Goal: Task Accomplishment & Management: Use online tool/utility

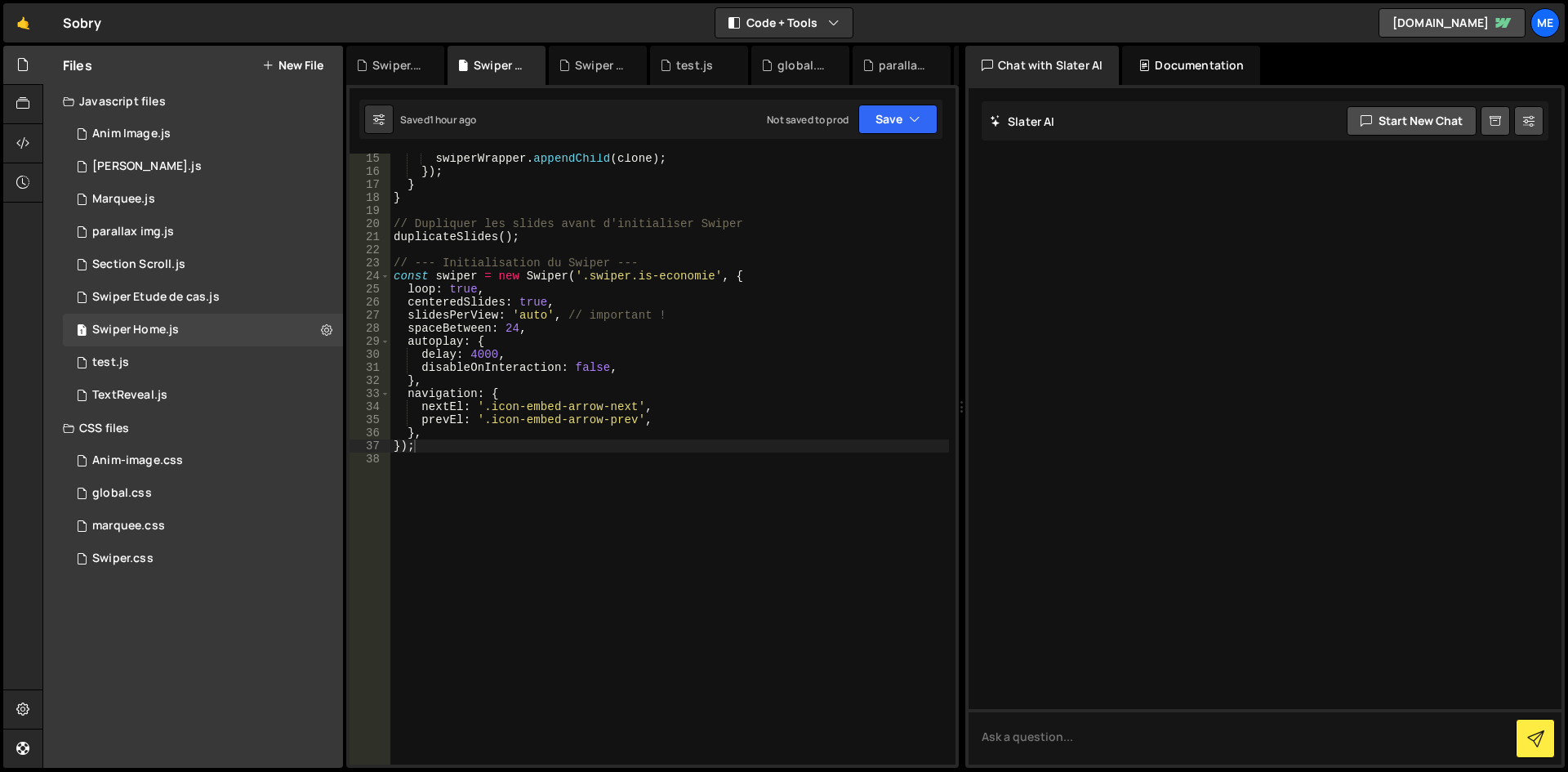
scroll to position [198, 0]
click at [206, 264] on div "1 Section Scroll.js 0" at bounding box center [203, 264] width 280 height 33
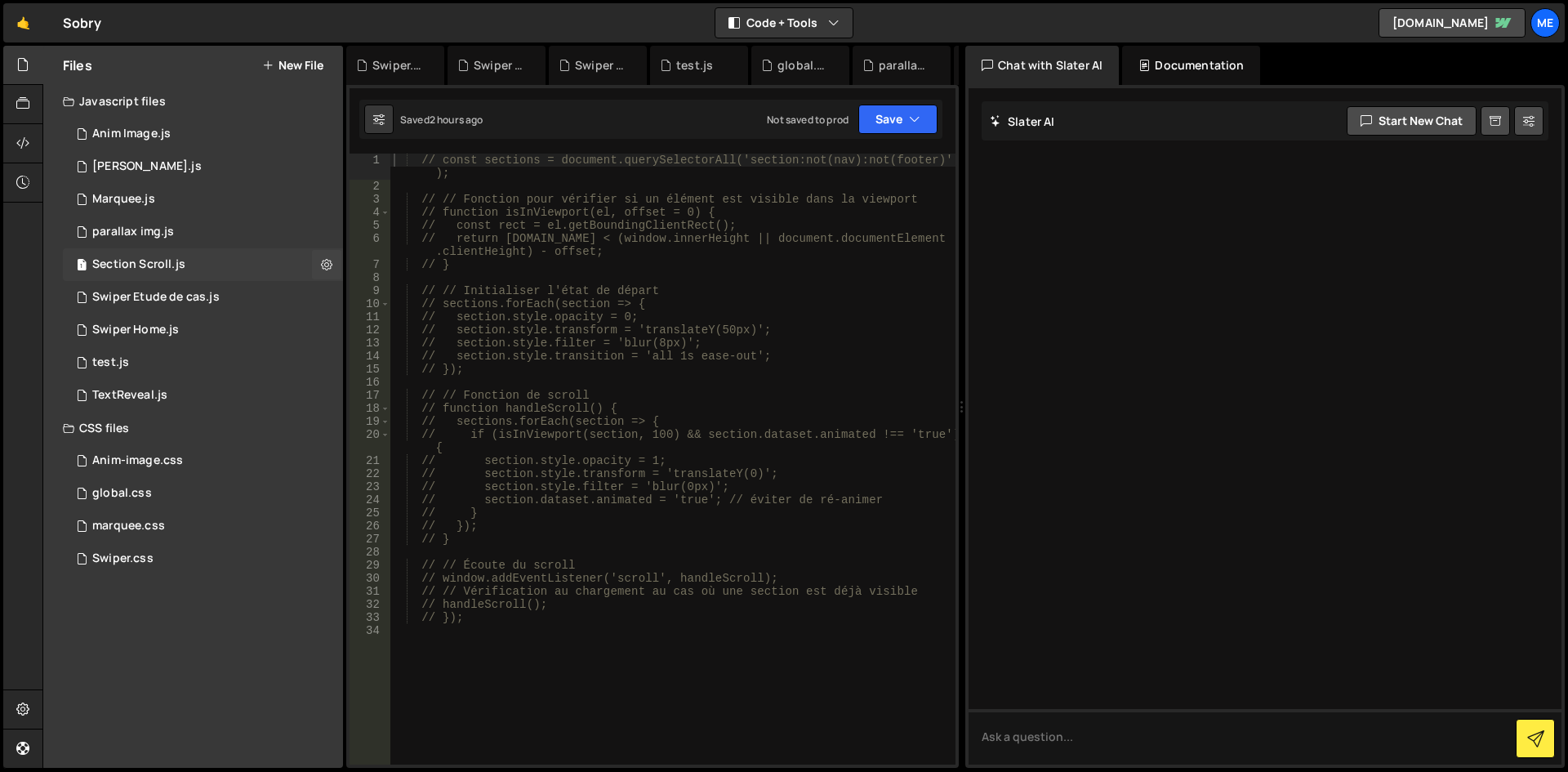
click at [170, 280] on div "1 Section Scroll.js 0" at bounding box center [203, 264] width 280 height 33
click at [177, 305] on div "1 Swiper Etude de cas.js 0" at bounding box center [203, 297] width 280 height 33
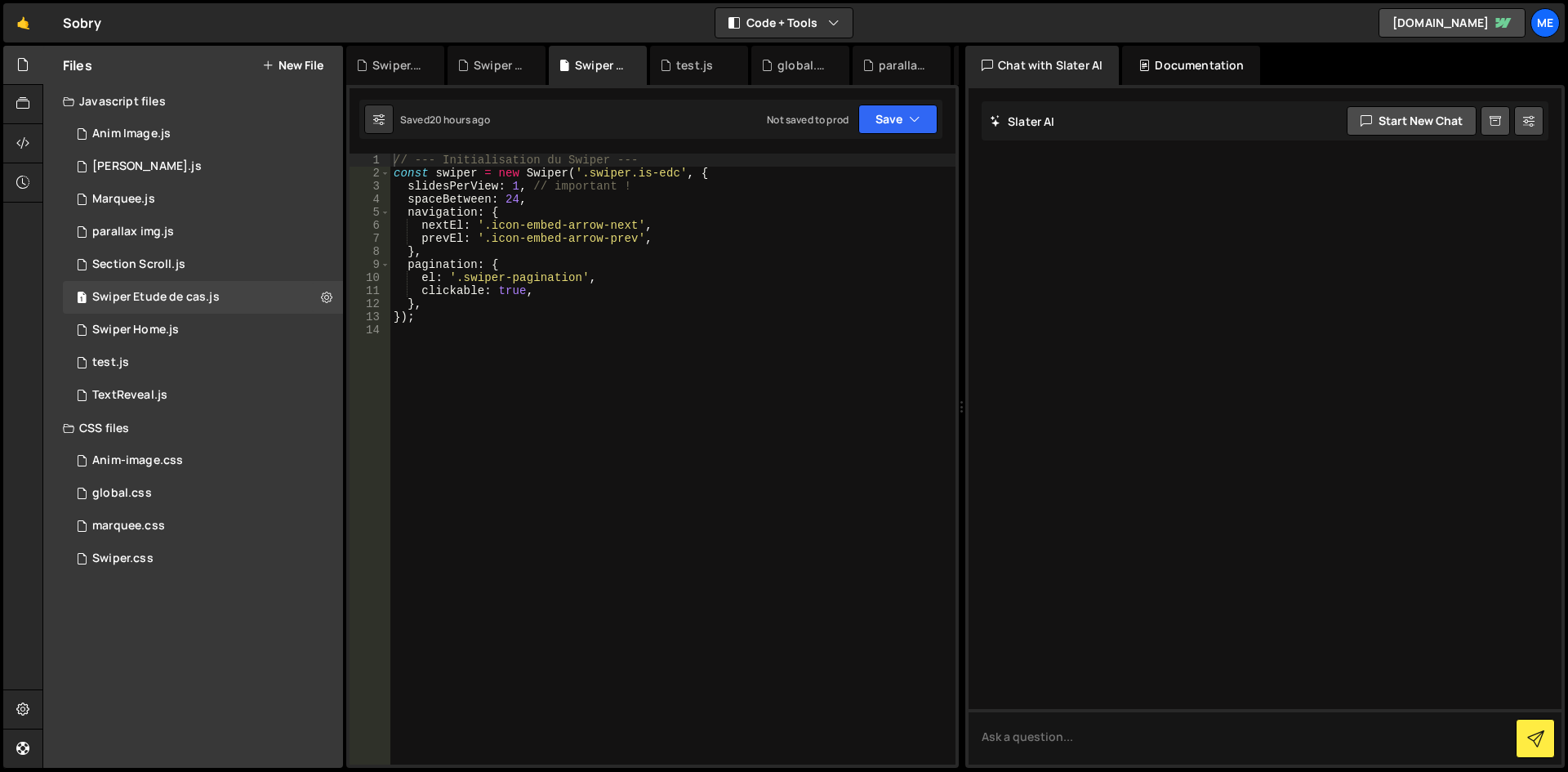
type textarea "pagination: {"
click at [668, 263] on div "// --- Initialisation du Swiper --- const swiper = new Swiper ( '.swiper.is-edc…" at bounding box center [672, 472] width 565 height 637
click at [161, 258] on div "Section Scroll.js" at bounding box center [138, 264] width 93 height 14
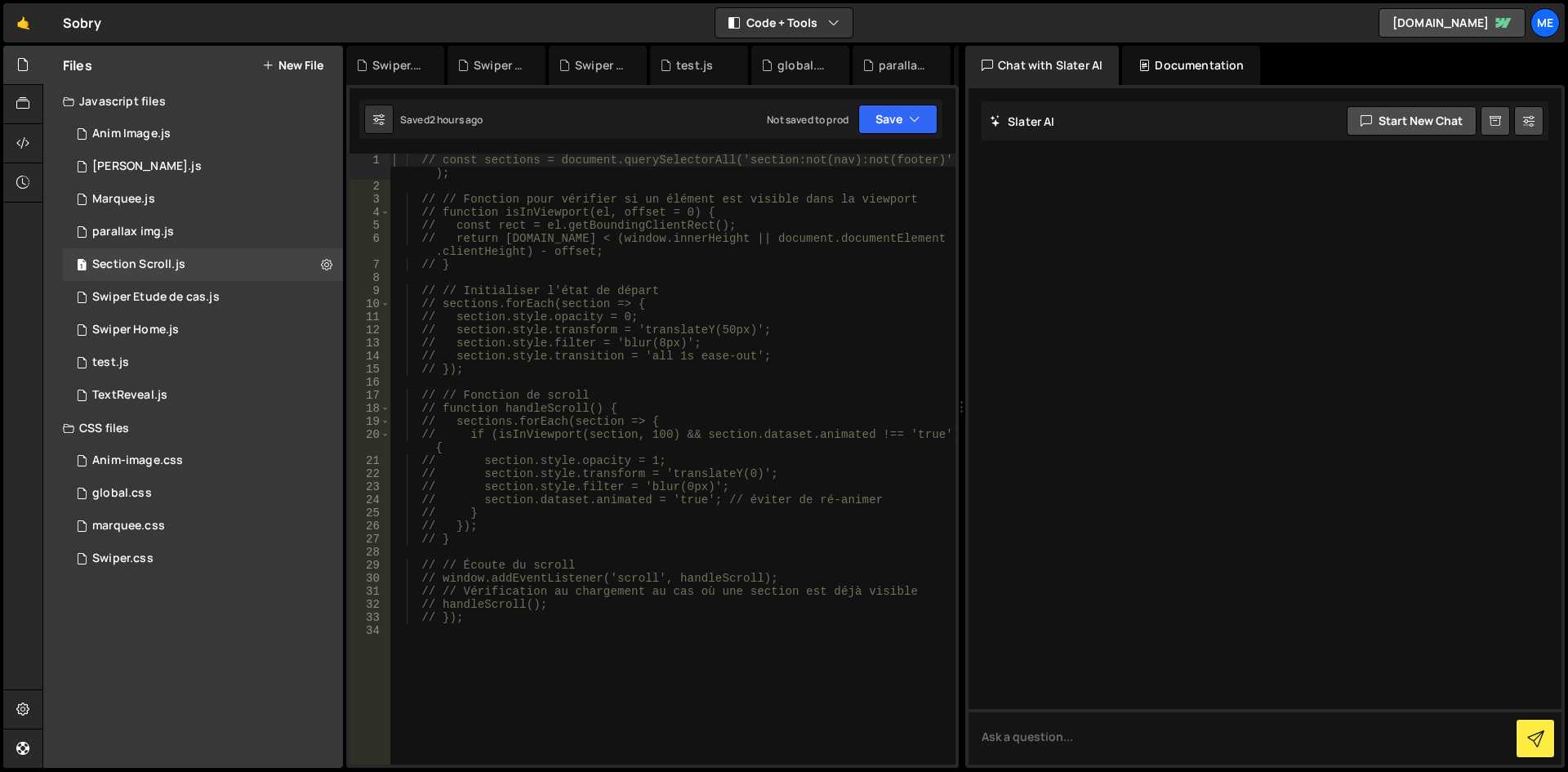
click at [552, 421] on div "// const sections = document.querySelectorAll('section:not(nav):not(footer)' );…" at bounding box center [672, 479] width 565 height 650
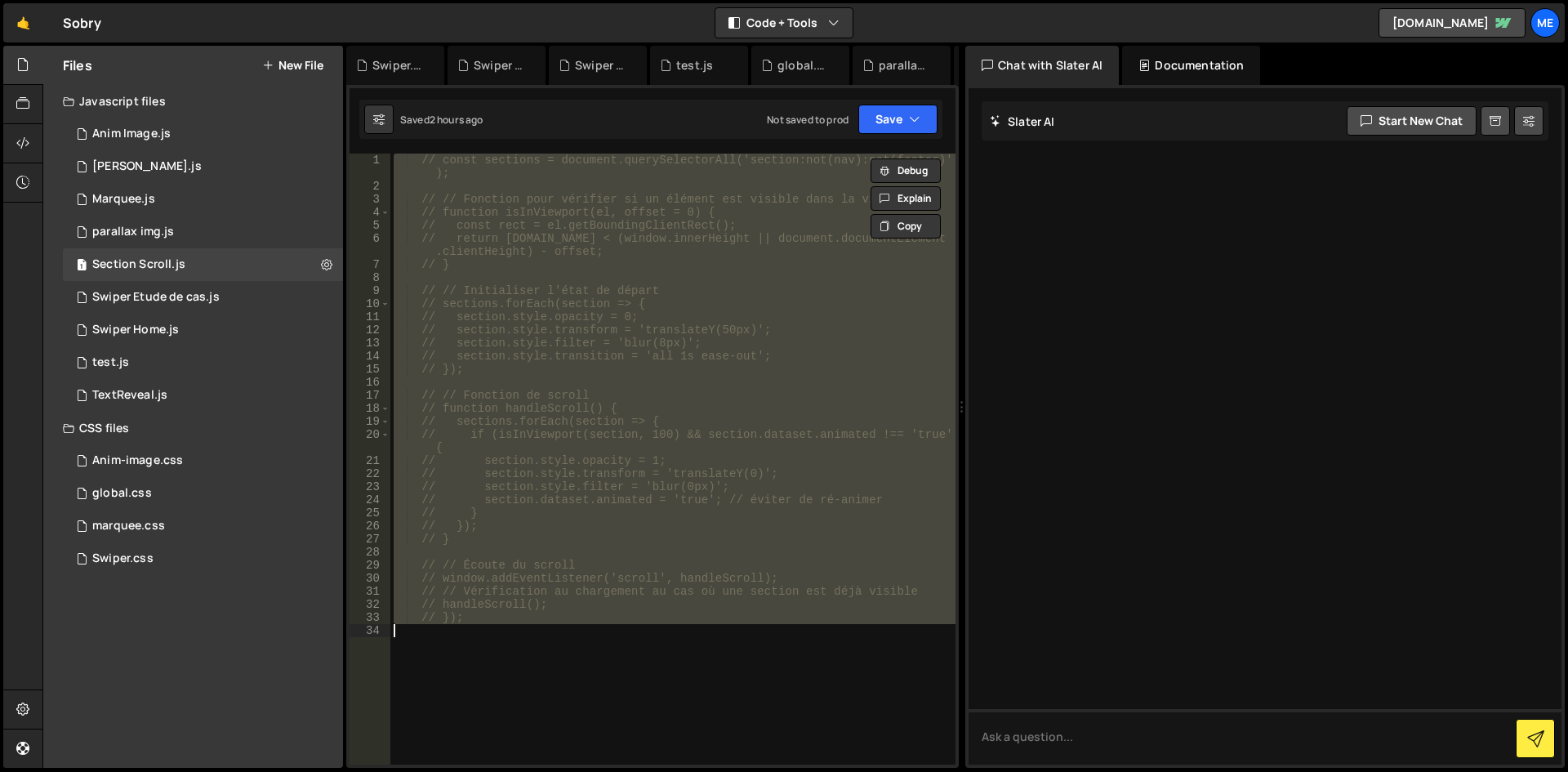
paste textarea "</script>"
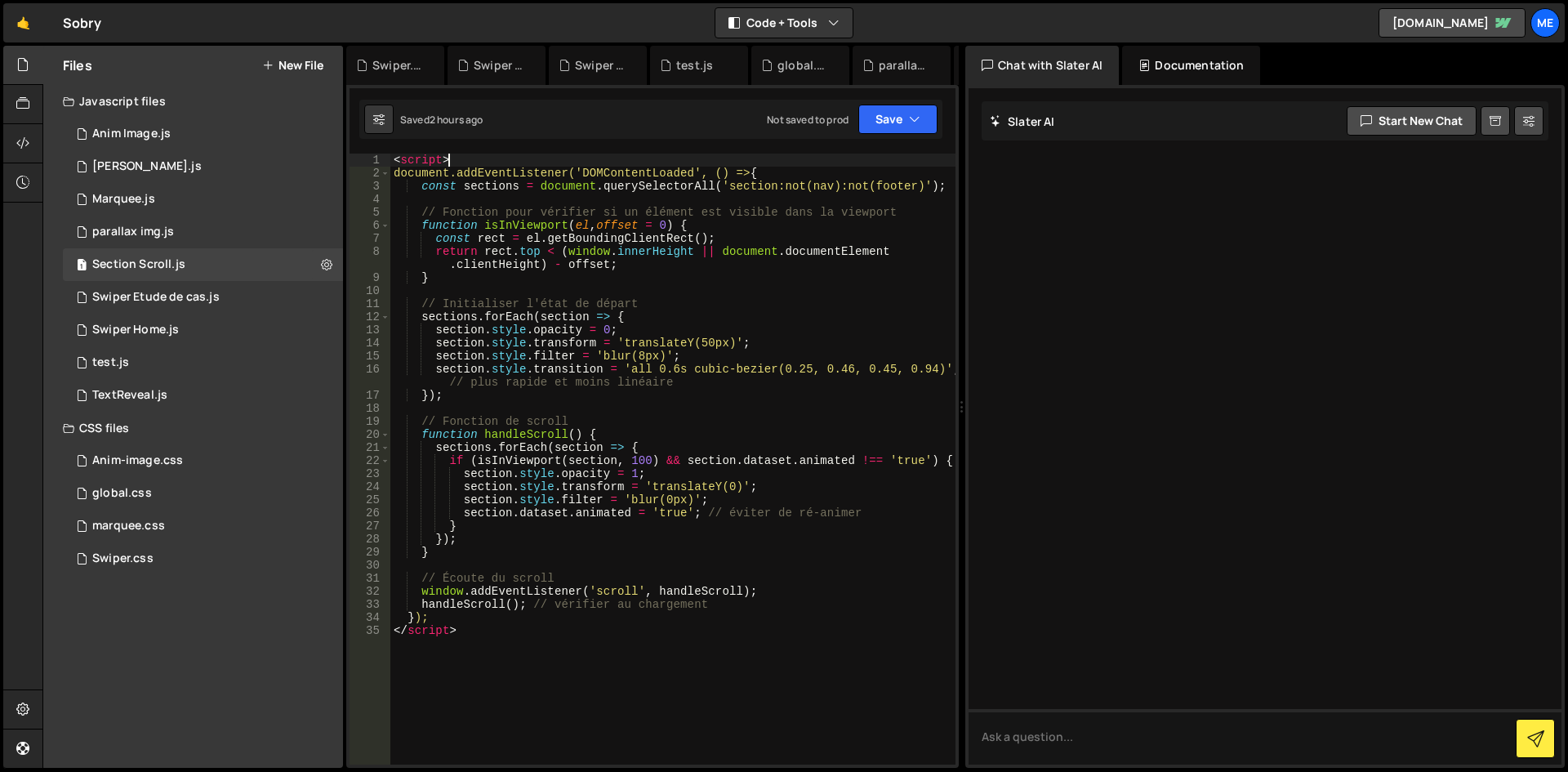
click at [819, 164] on div "< script > document.addEventListener('DOMContentLoaded', () => { const sections…" at bounding box center [672, 472] width 565 height 637
click at [847, 175] on div "< script > document.addEventListener('DOMContentLoaded', () => { const sections…" at bounding box center [672, 472] width 565 height 637
click at [615, 151] on div "document.addEventListener('DOMContentLoaded', () => { 1 2 3 4 5 6 7 8 9 10 11 1…" at bounding box center [652, 427] width 612 height 683
drag, startPoint x: 578, startPoint y: 158, endPoint x: 90, endPoint y: 157, distance: 488.0
click at [90, 157] on div "Files New File Javascript files 1 Anim Image.js 0 1 [PERSON_NAME].js 0 1 Marque…" at bounding box center [805, 407] width 1526 height 723
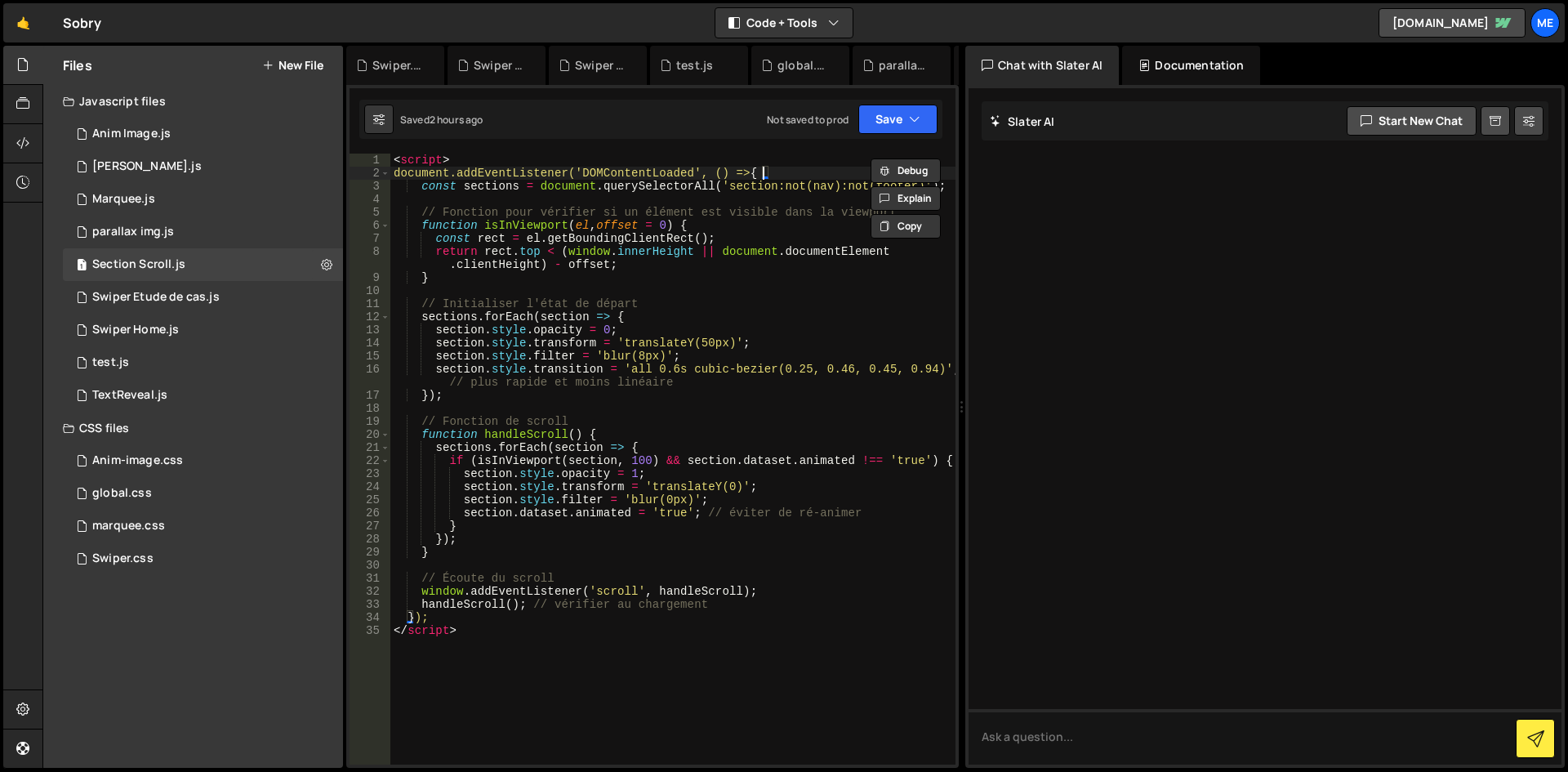
click at [765, 177] on div "< script > document.addEventListener('DOMContentLoaded', () => { const sections…" at bounding box center [672, 472] width 565 height 637
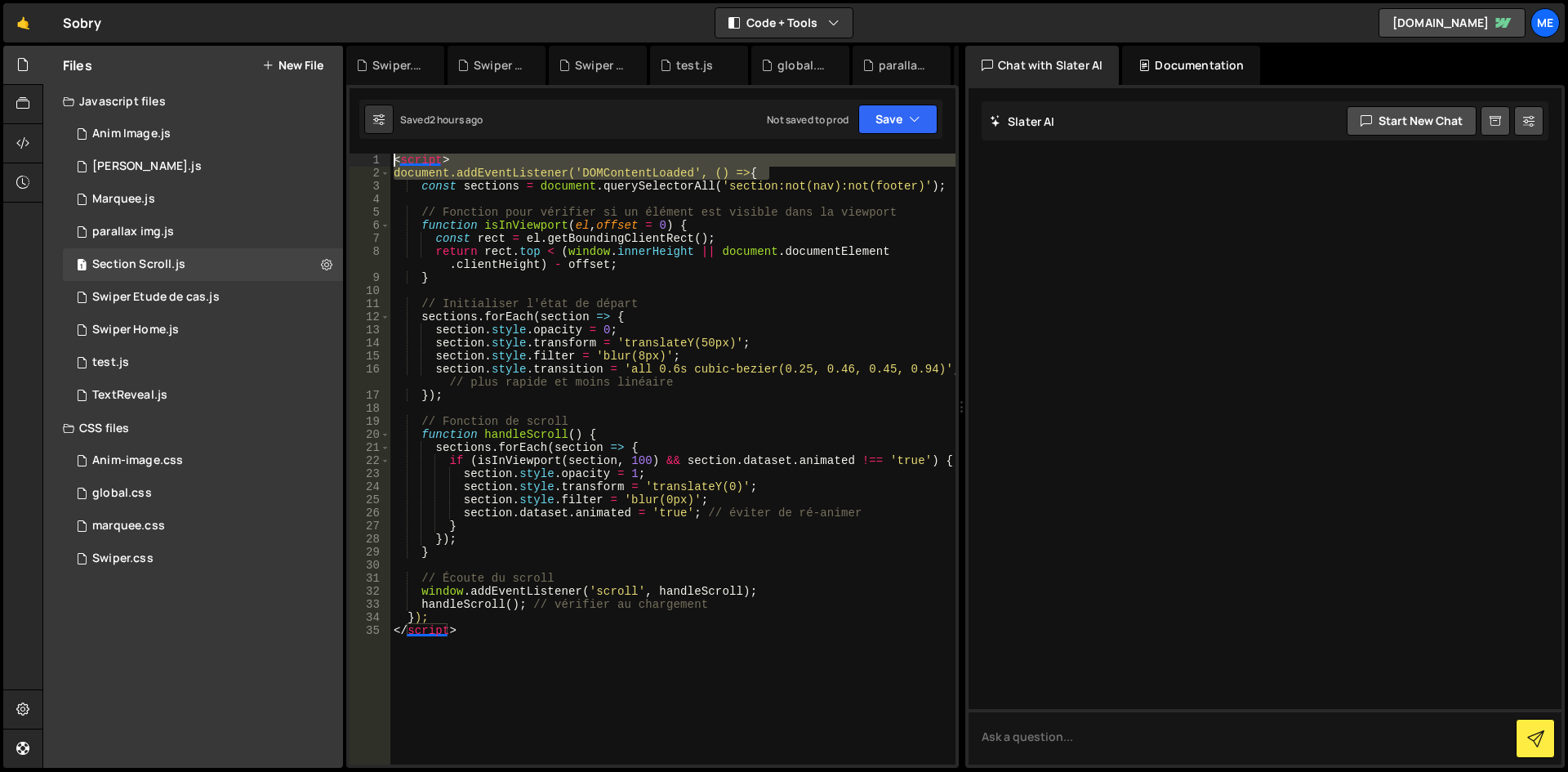
drag, startPoint x: 823, startPoint y: 172, endPoint x: -115, endPoint y: 95, distance: 941.2
click at [0, 95] on html "Projects [GEOGRAPHIC_DATA] Blog Me Your current team is Mekaa Projects Your Tea…" at bounding box center [784, 386] width 1568 height 772
type textarea "<script> document.addEventListener('DOMContentLoaded', () => {"
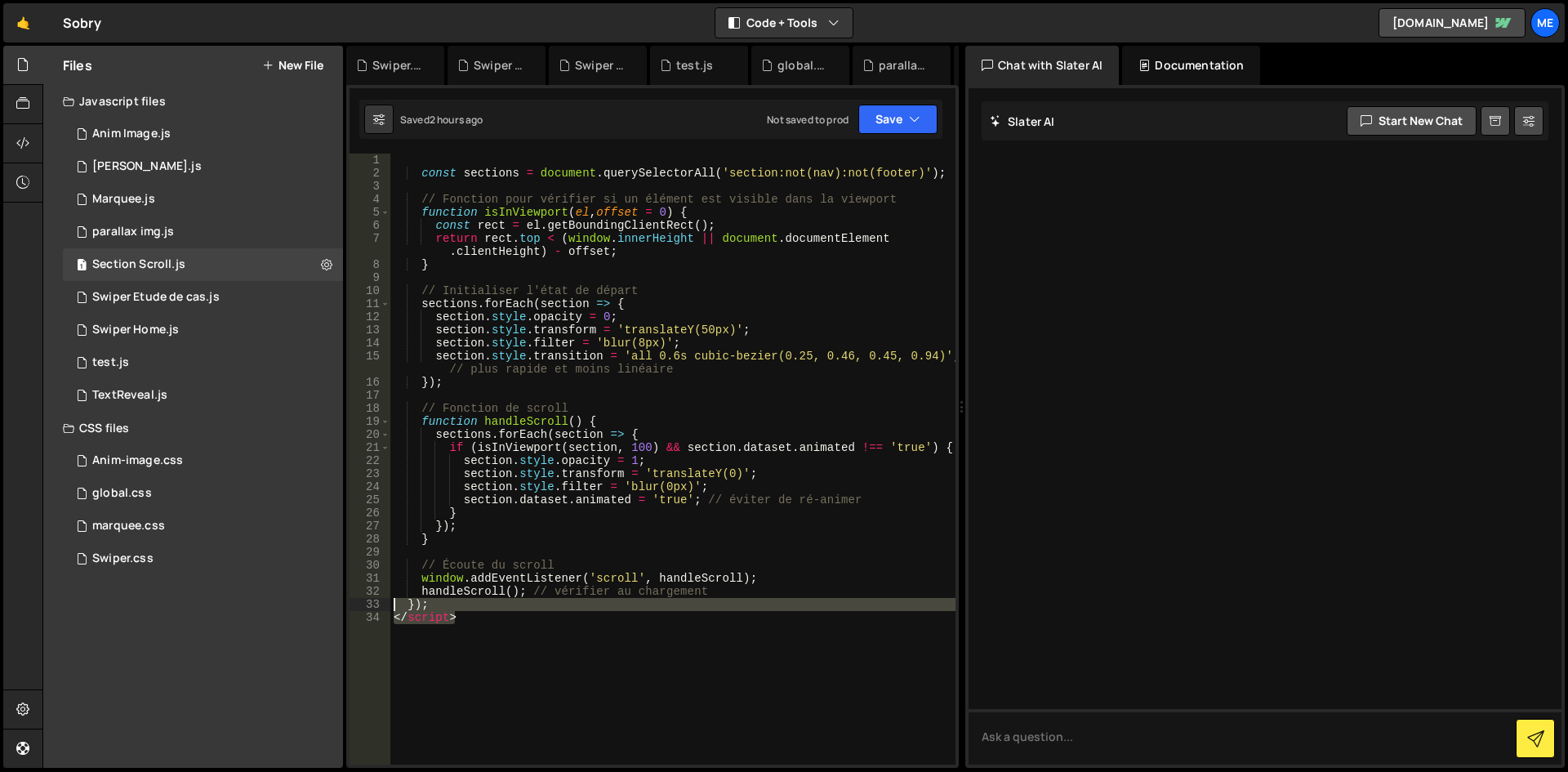
drag, startPoint x: 475, startPoint y: 617, endPoint x: 365, endPoint y: 608, distance: 110.4
click at [365, 608] on div "1 2 3 4 5 6 7 8 9 10 11 12 13 14 15 16 17 18 19 20 21 22 23 24 25 26 27 28 29 3…" at bounding box center [653, 459] width 606 height 611
type textarea "}); </script>"
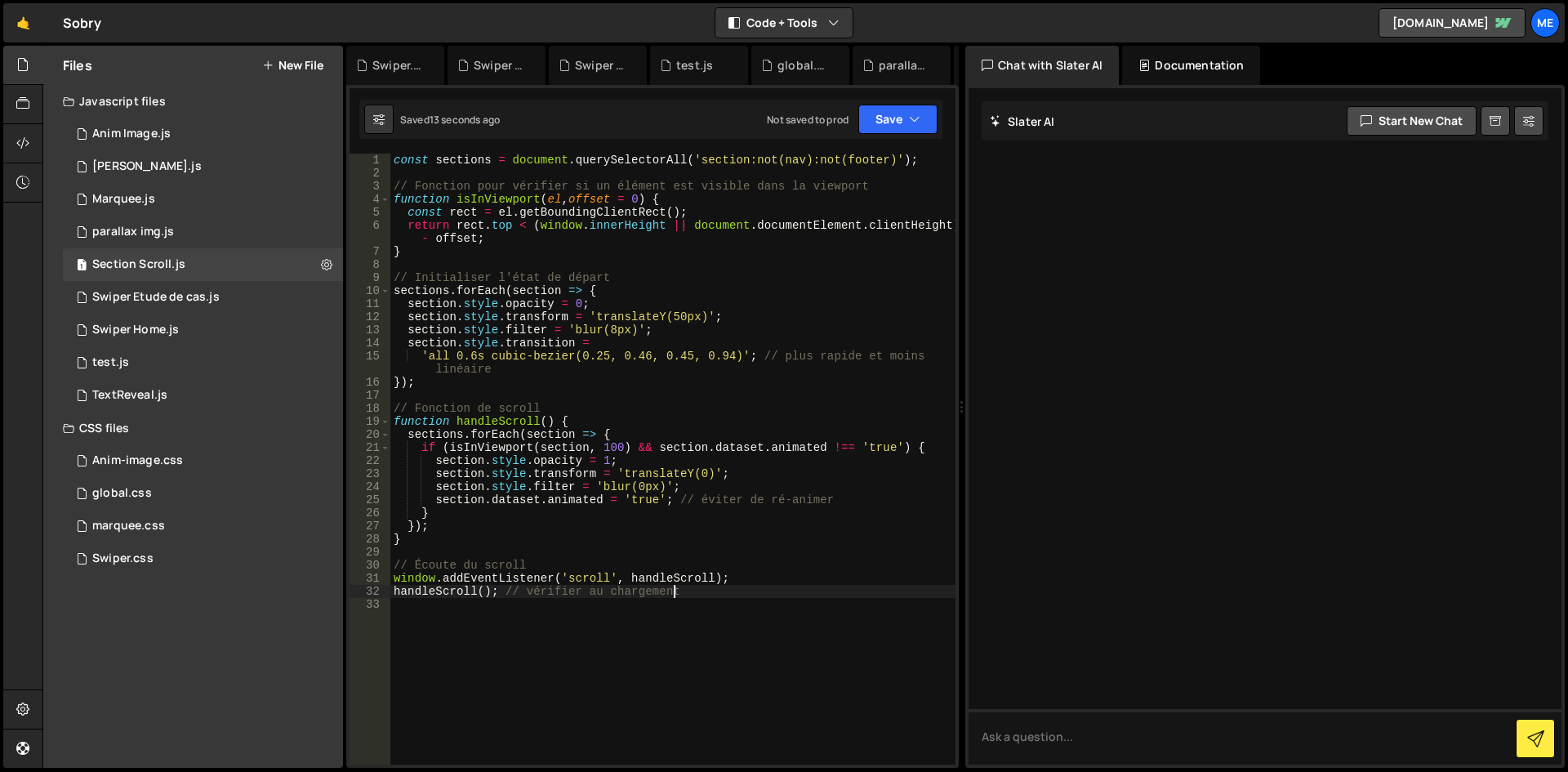
click at [577, 541] on div "const sections = document . querySelectorAll ( 'section:not(nav):not(footer)' )…" at bounding box center [672, 472] width 565 height 637
click at [614, 332] on div "const sections = document . querySelectorAll ( 'section:not(nav):not(footer)' )…" at bounding box center [672, 472] width 565 height 637
click at [768, 369] on div "const sections = document . querySelectorAll ( 'section:not(nav):not(footer)' )…" at bounding box center [672, 472] width 565 height 637
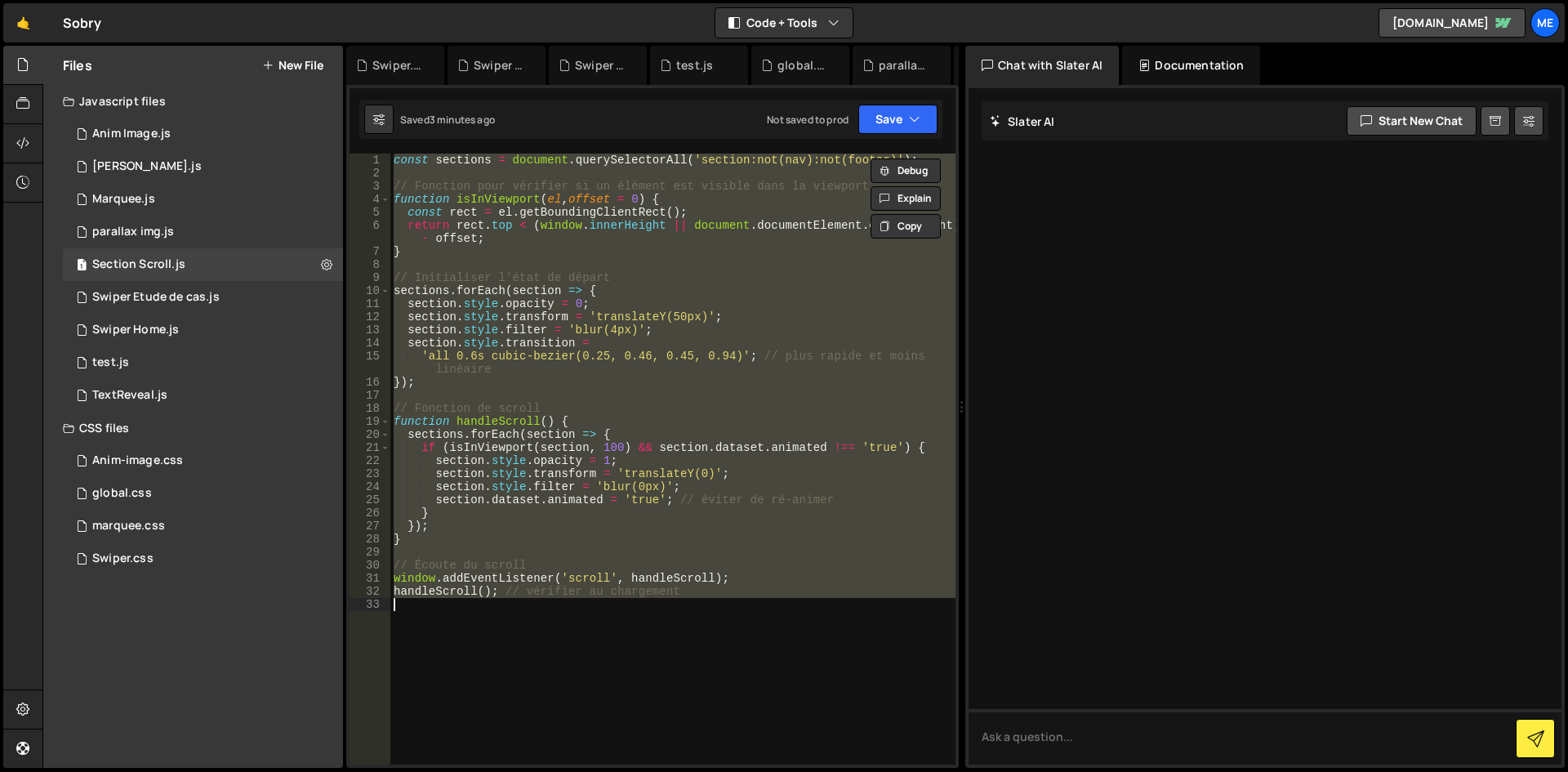
click at [658, 362] on div "const sections = document . querySelectorAll ( 'section:not(nav):not(footer)' )…" at bounding box center [672, 459] width 565 height 611
type textarea "handleScroll(); // vérifier au chargement"
paste textarea
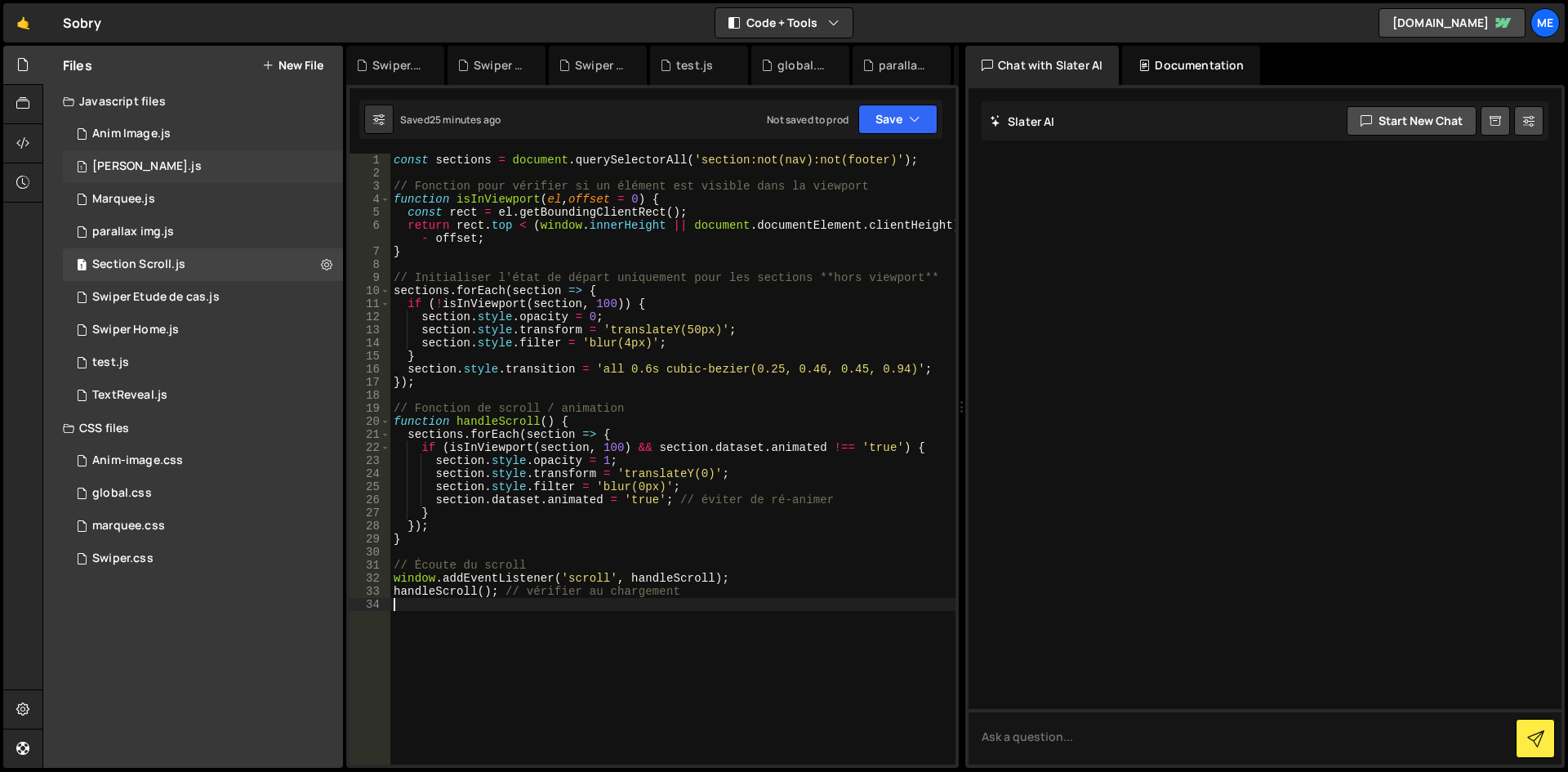
click at [126, 161] on div "[PERSON_NAME].js" at bounding box center [147, 166] width 110 height 14
click at [0, 0] on div "}) ; function raf ( time ) { [PERSON_NAME] . raf ( time ) ; requestAnimationFra…" at bounding box center [0, 0] width 0 height 0
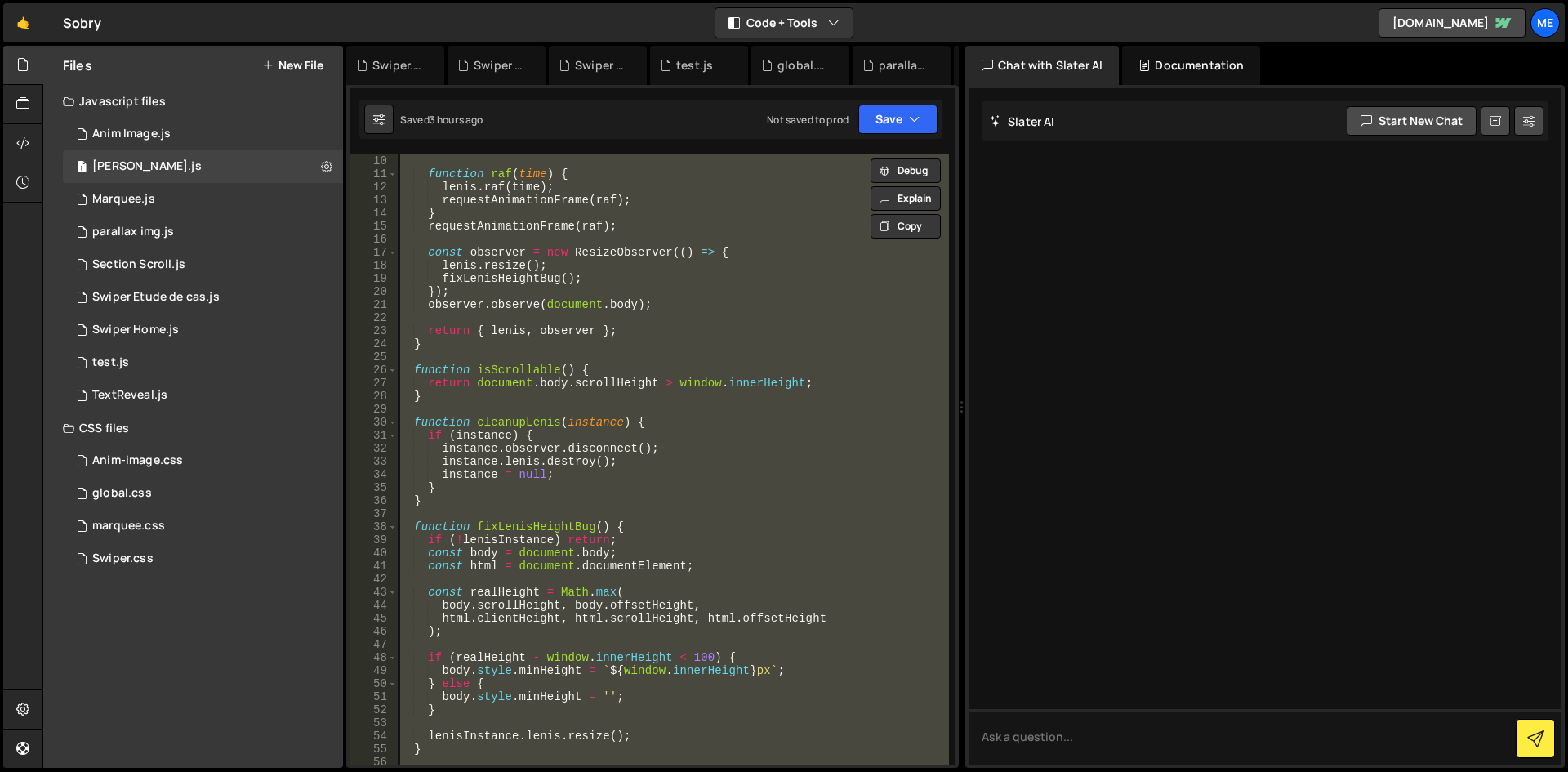
type textarea "// })();"
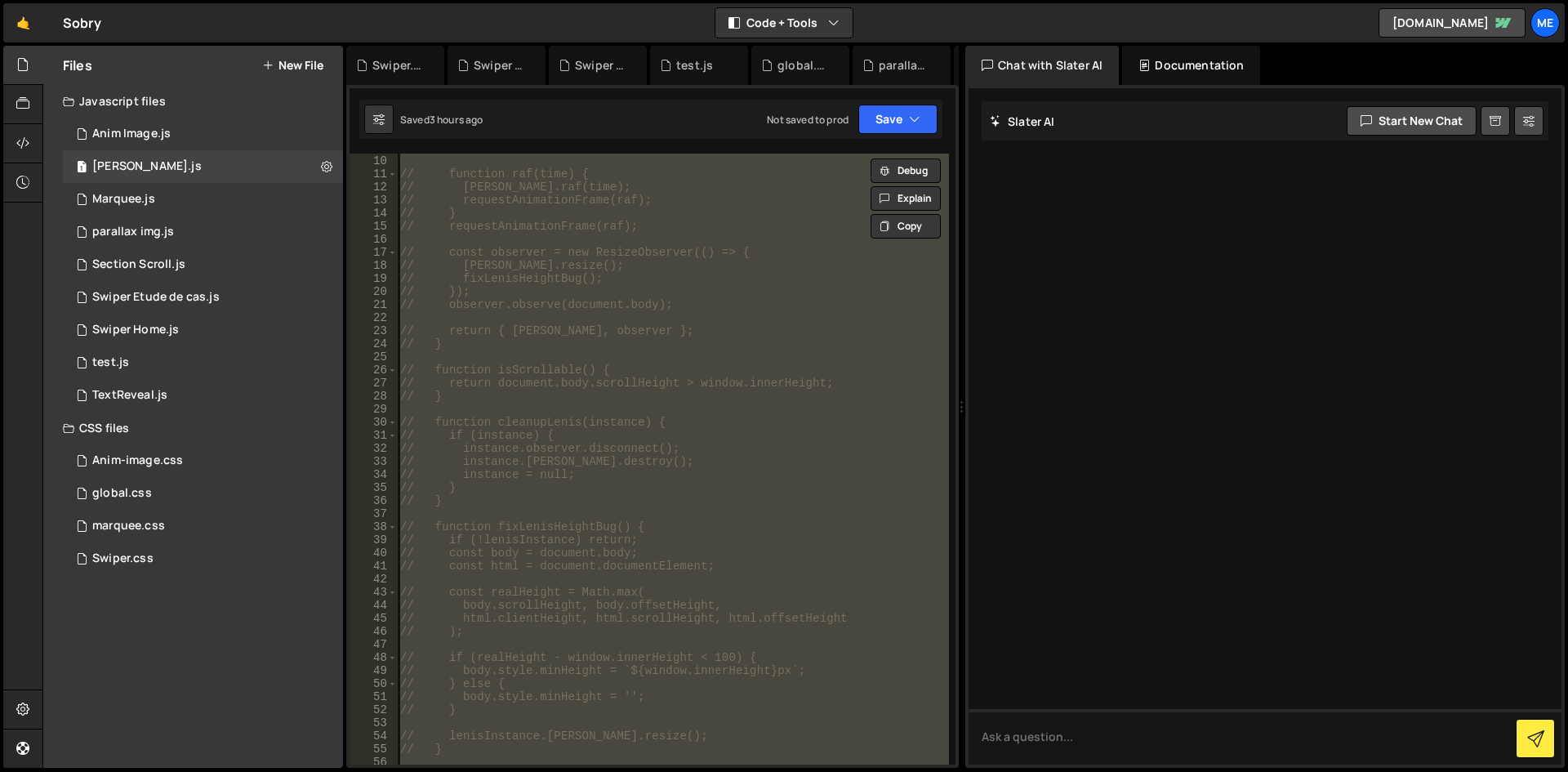
scroll to position [1041, 0]
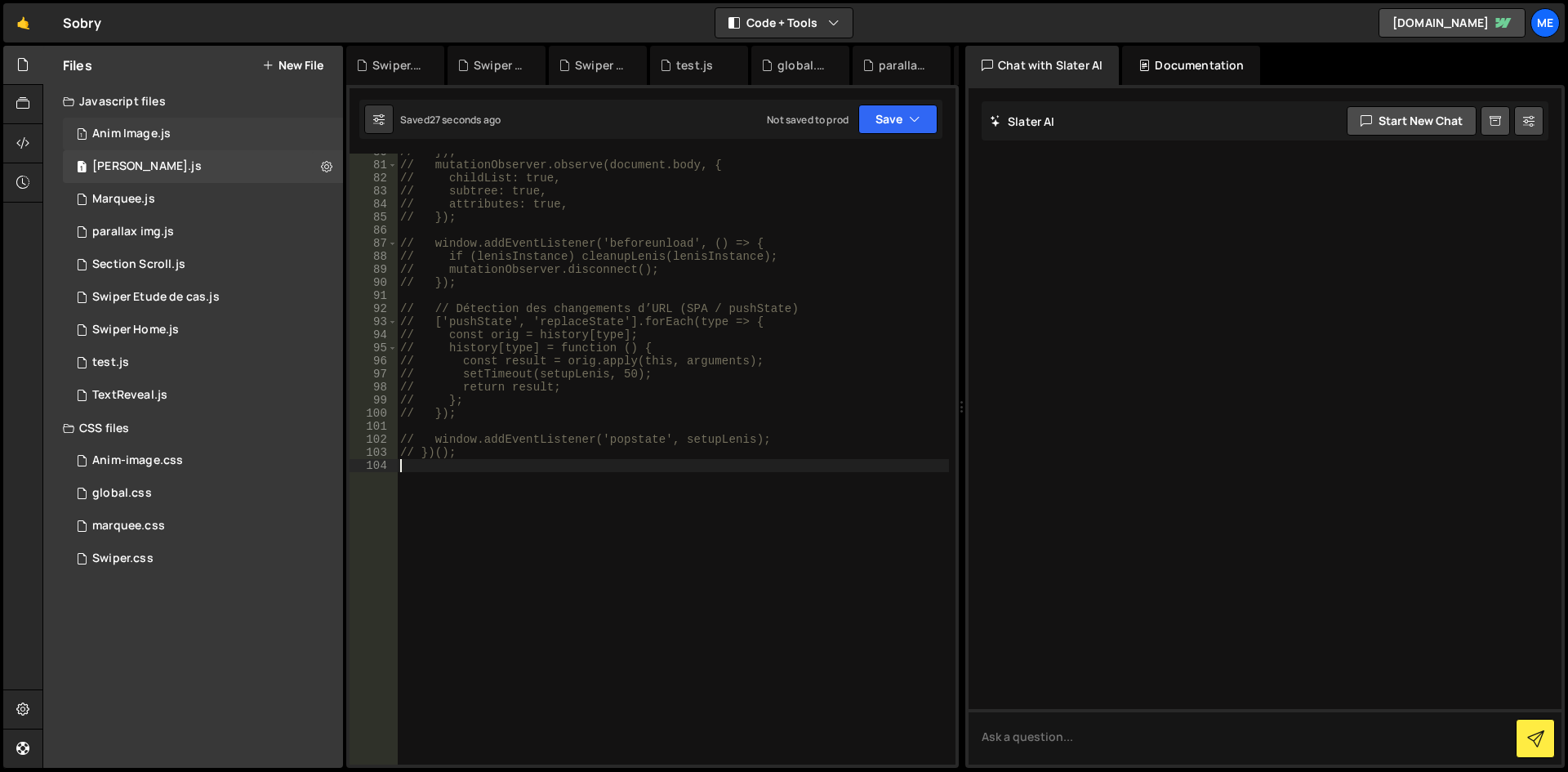
click at [204, 137] on div "1 Anim Image.js 0" at bounding box center [203, 133] width 280 height 33
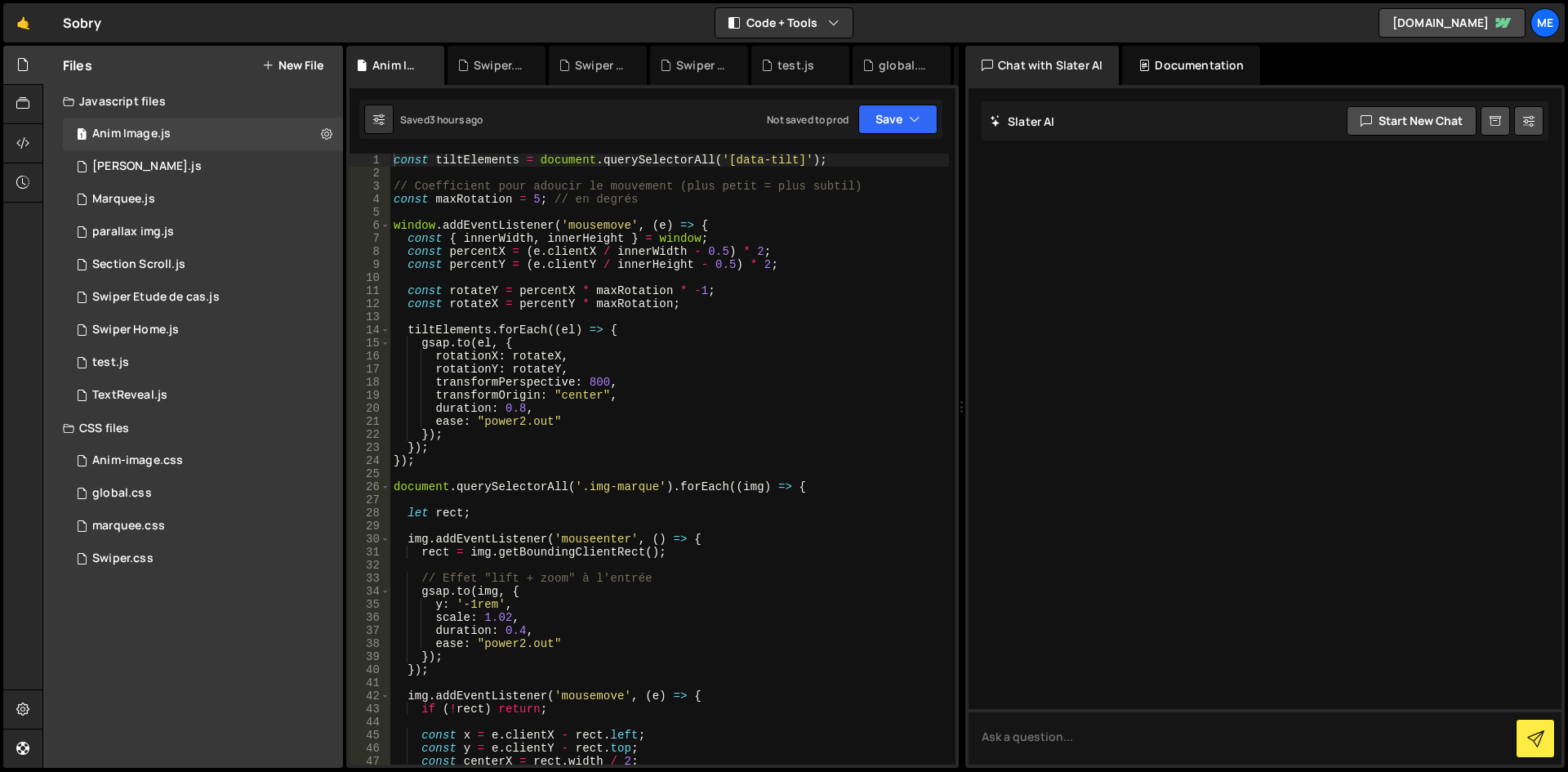
click at [654, 248] on div "const tiltElements = document . querySelectorAll ( '[data-tilt]' ) ; // Coeffic…" at bounding box center [670, 472] width 559 height 637
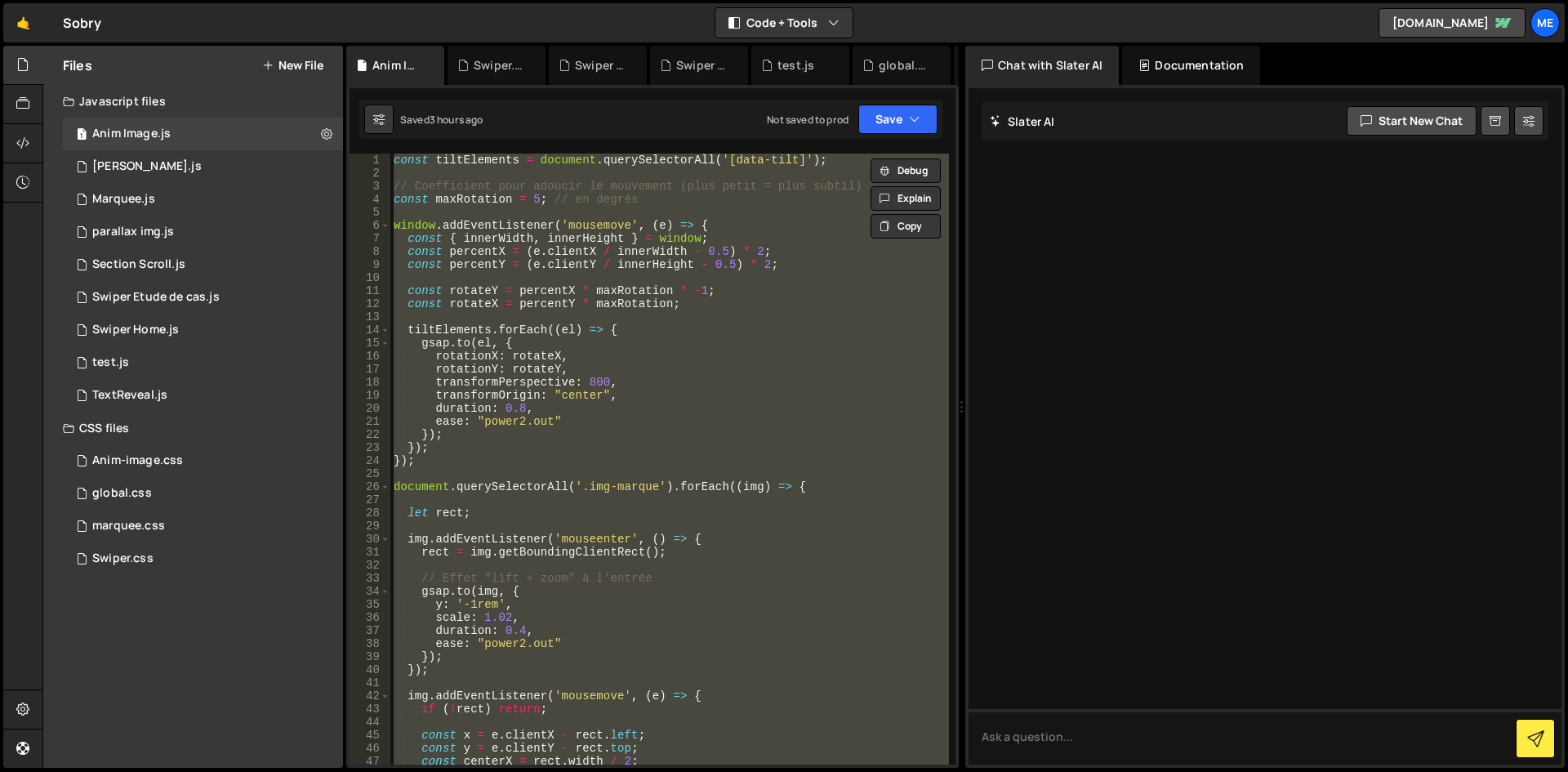
type textarea "// });"
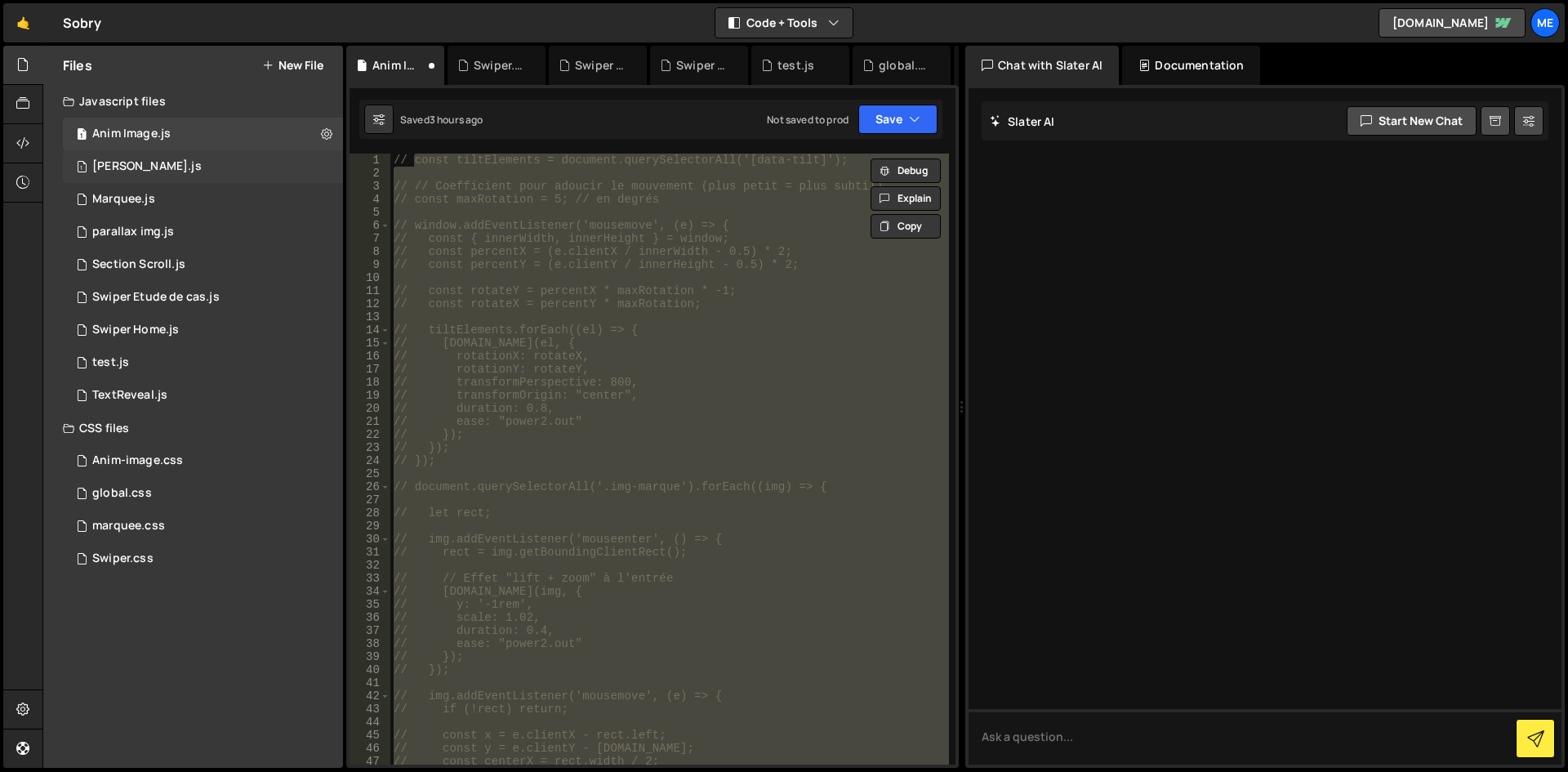
click at [169, 162] on div "1 [PERSON_NAME].js 0" at bounding box center [203, 166] width 280 height 33
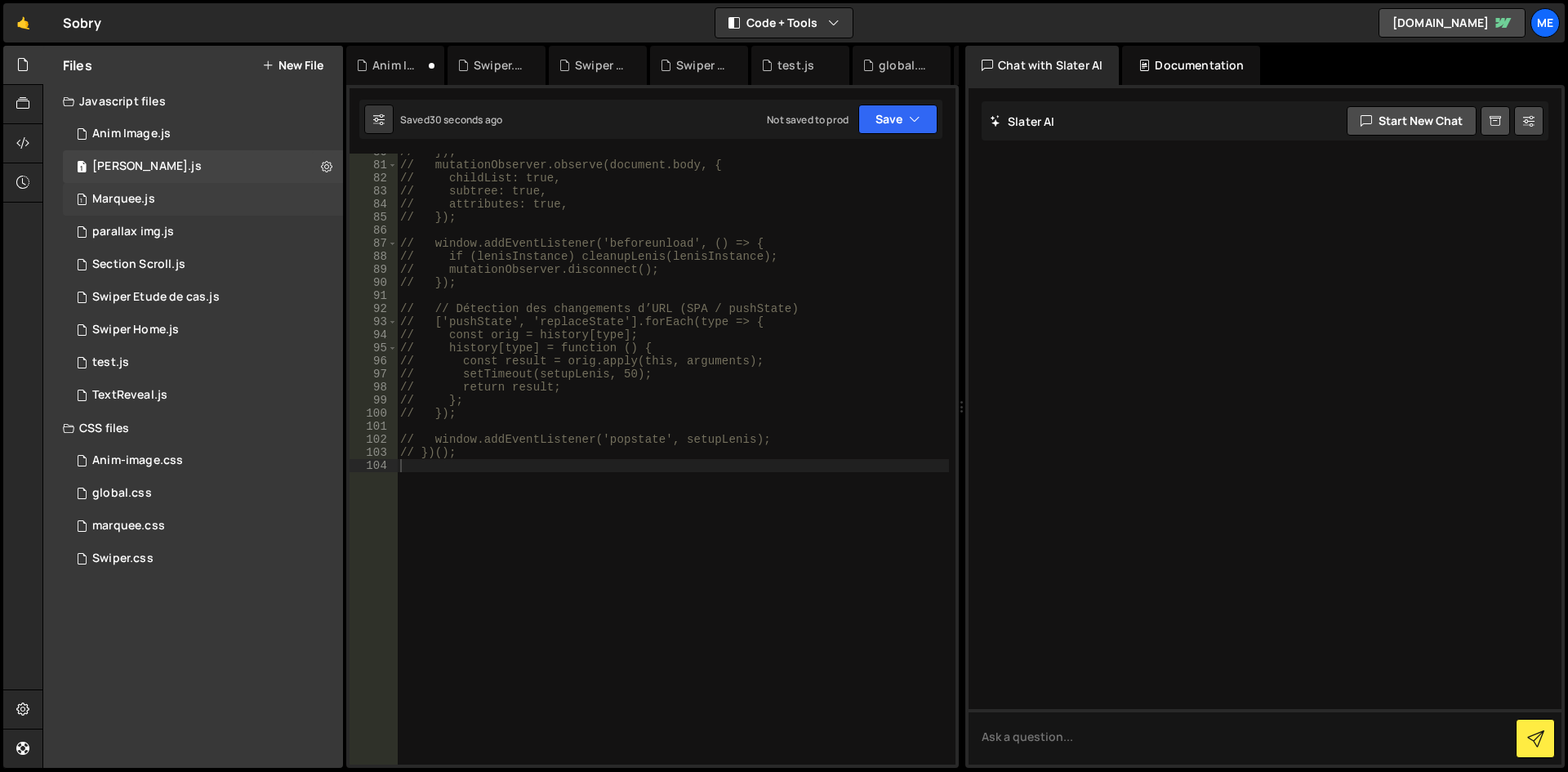
click at [152, 211] on div "1 Marquee.js 0" at bounding box center [203, 199] width 280 height 33
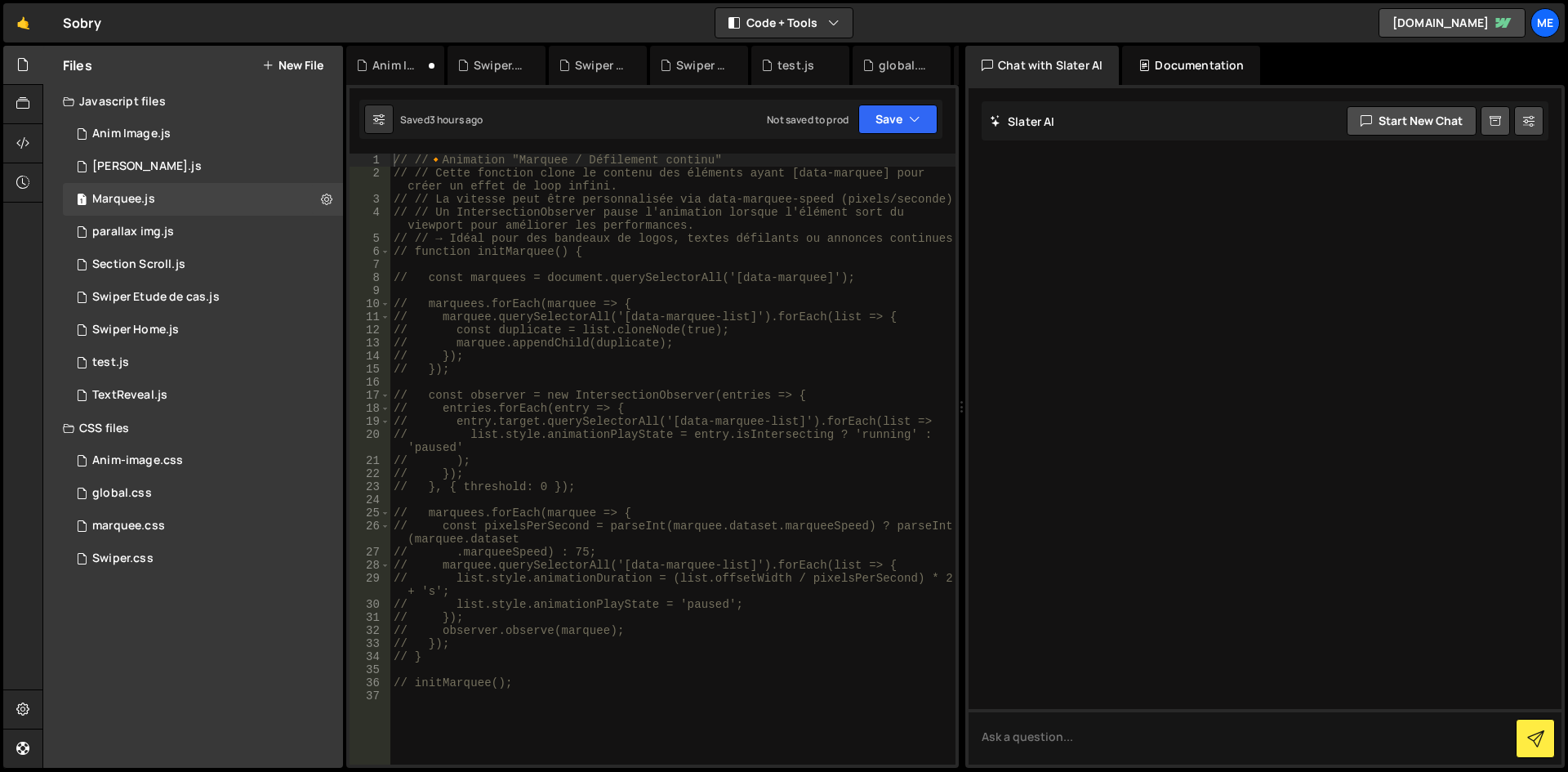
click at [553, 268] on div "// // 🔸 Animation "Marquee / Défilement continu" // // Cette fonction clone le …" at bounding box center [672, 472] width 565 height 637
click at [203, 243] on div "1 parallax img.js 0" at bounding box center [203, 231] width 280 height 33
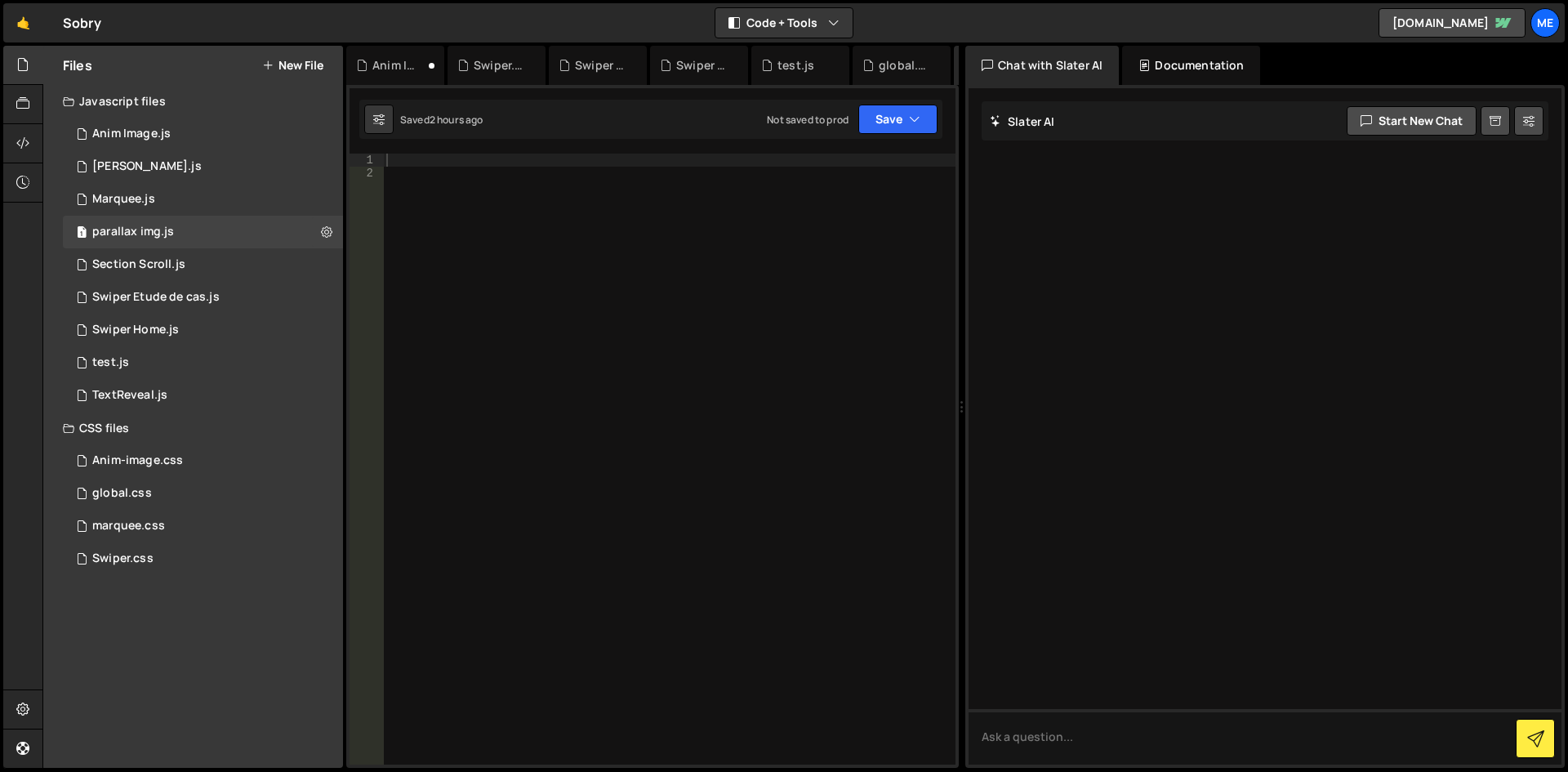
click at [801, 279] on div at bounding box center [670, 472] width 572 height 637
click at [150, 268] on div "Section Scroll.js" at bounding box center [138, 264] width 93 height 14
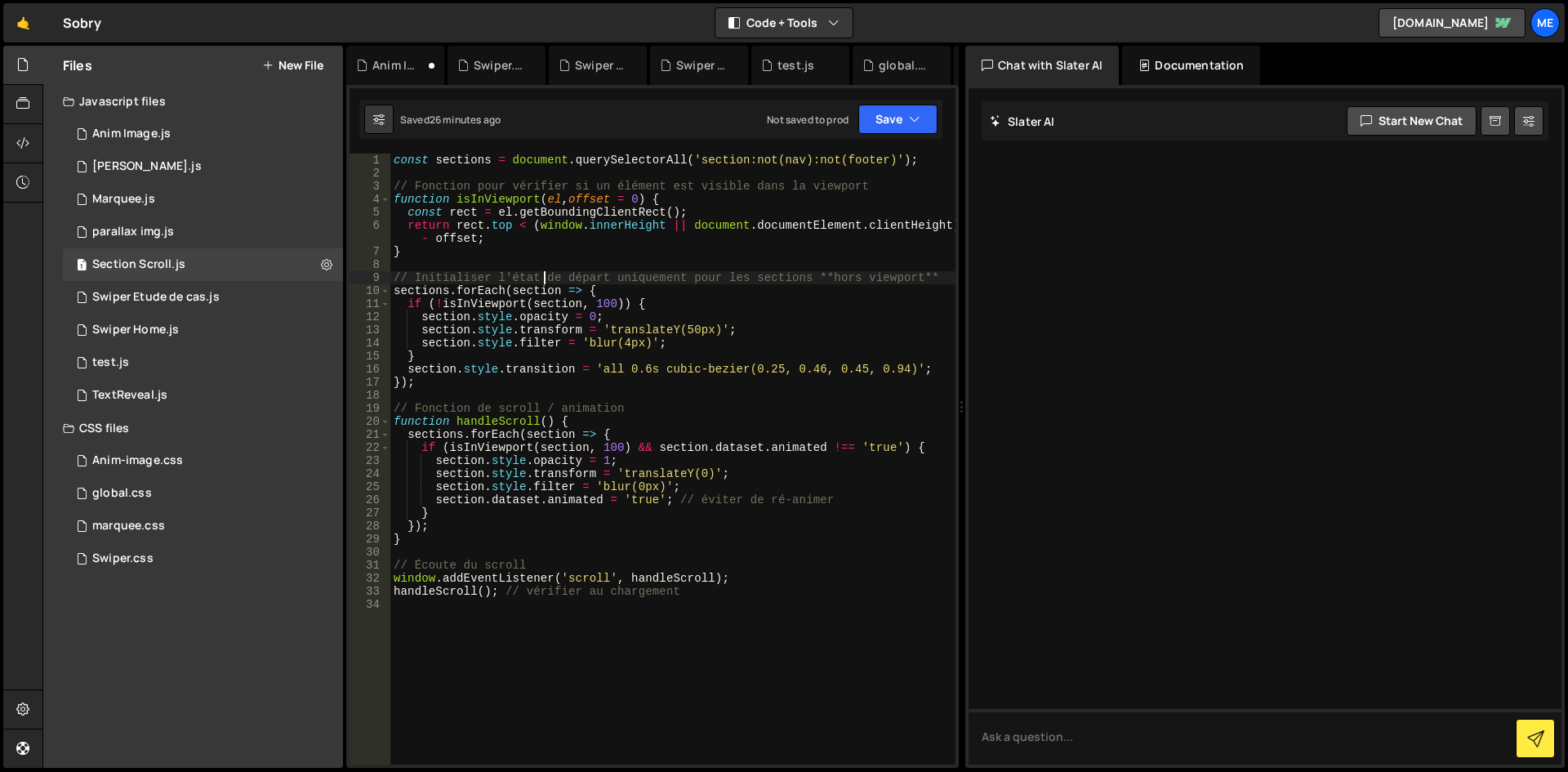
click at [544, 284] on div "const sections = document . querySelectorAll ( 'section:not(nav):not(footer)' )…" at bounding box center [672, 472] width 565 height 637
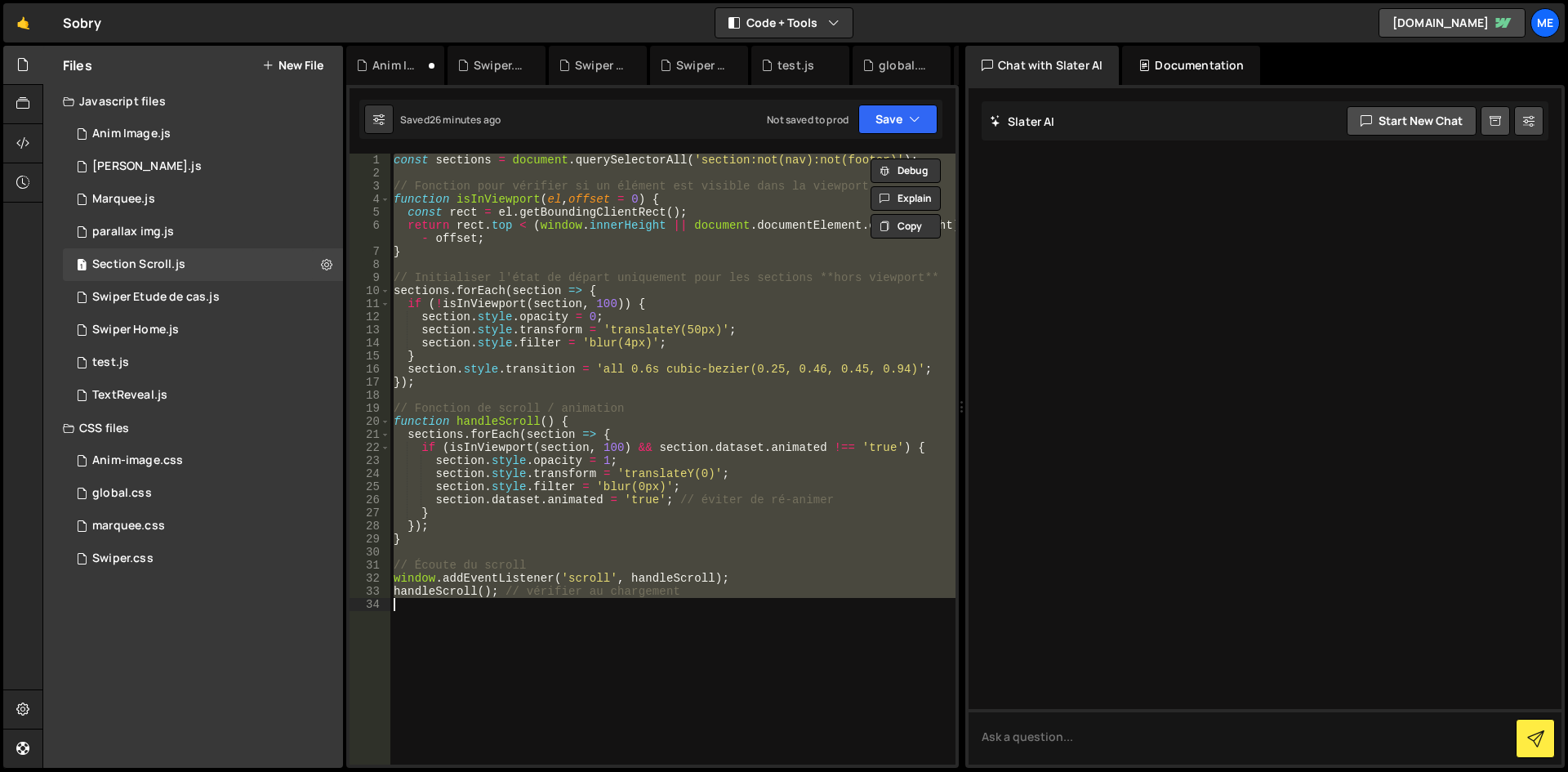
type textarea "// handleScroll(); // vérifier au chargement"
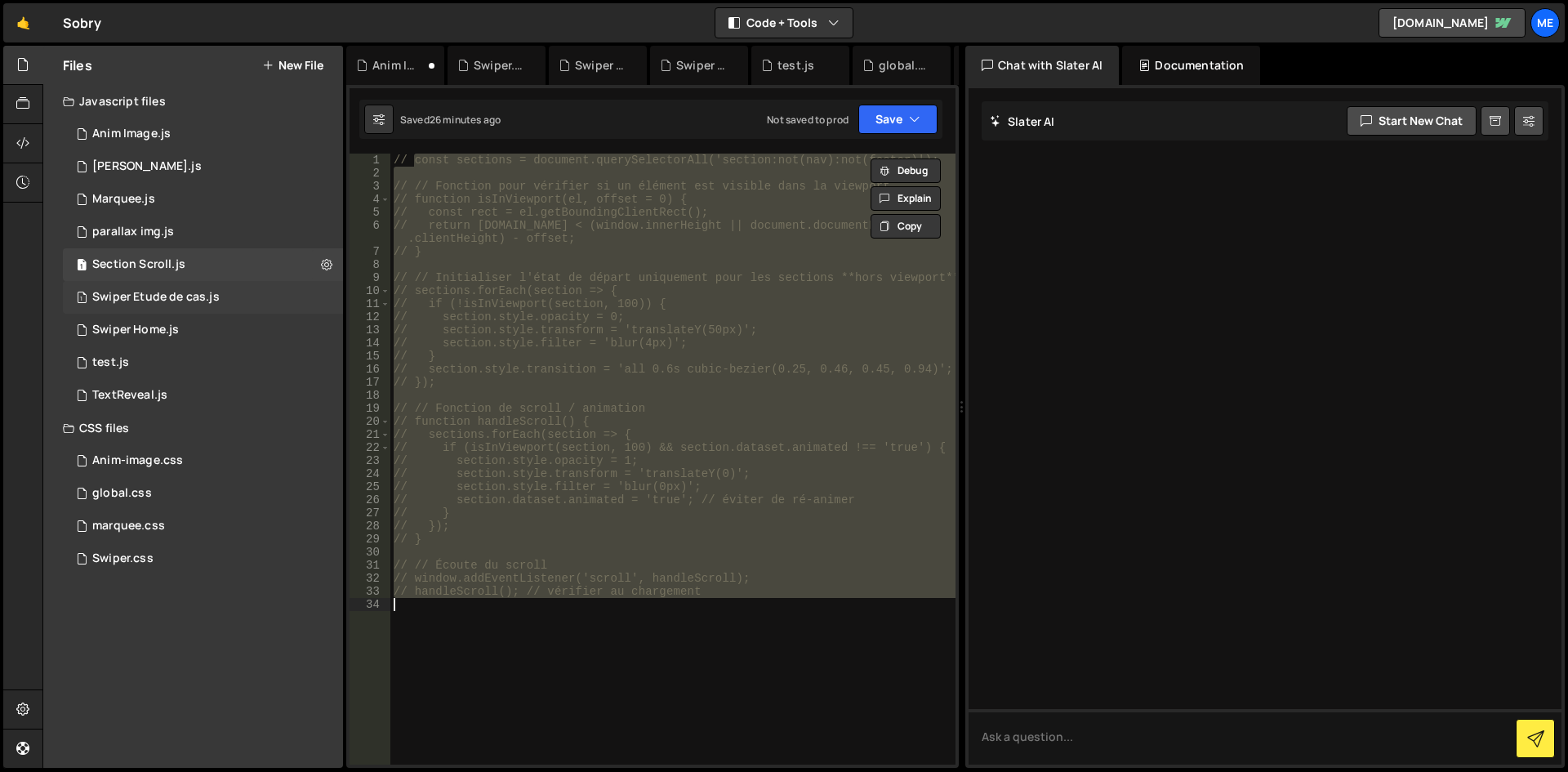
click at [203, 300] on div "Swiper Etude de cas.js" at bounding box center [155, 296] width 128 height 14
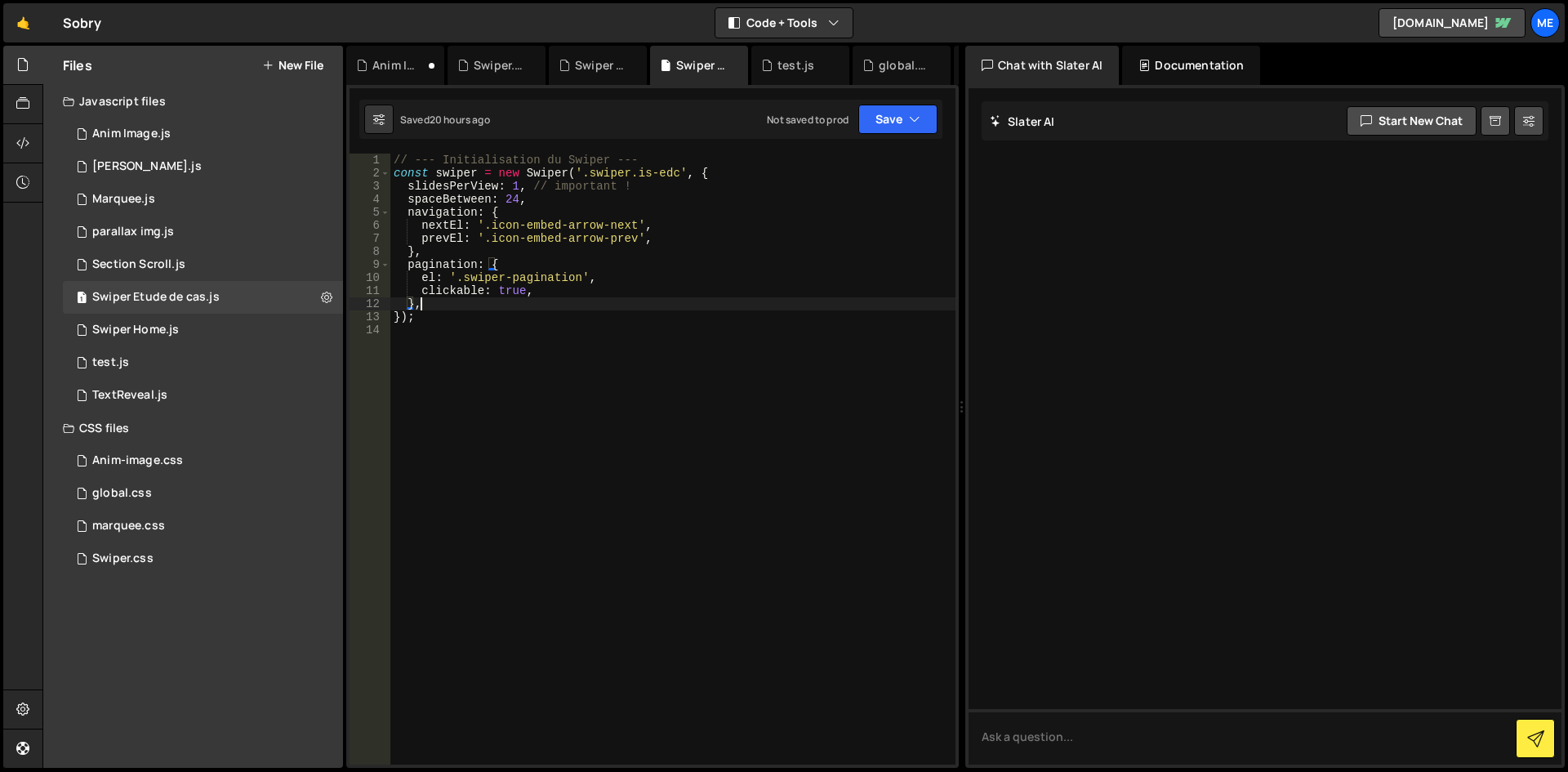
click at [802, 301] on div "// --- Initialisation du Swiper --- const swiper = new Swiper ( '.swiper.is-edc…" at bounding box center [672, 472] width 565 height 637
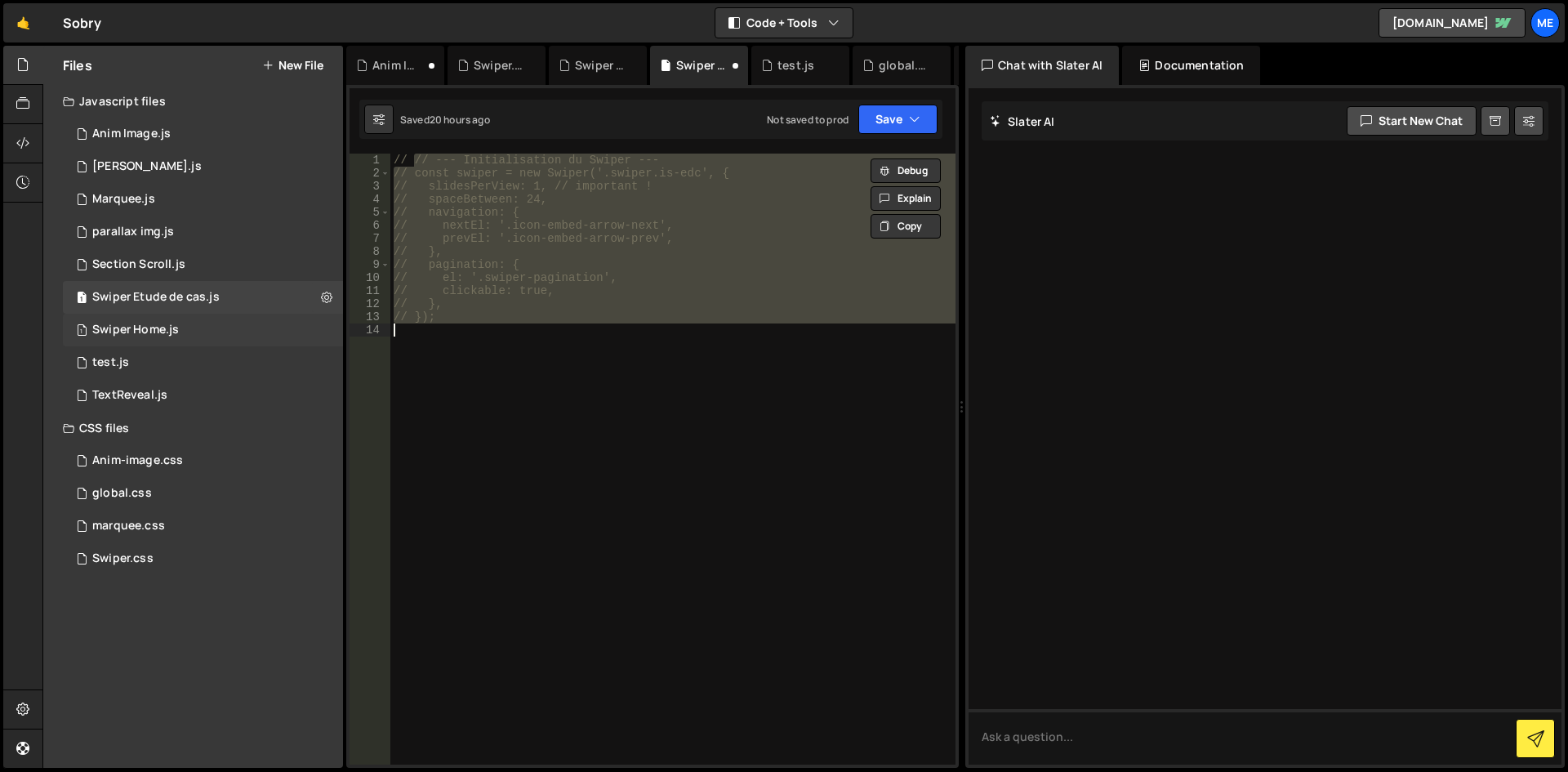
type textarea "// });"
click at [136, 331] on div "Swiper Home.js" at bounding box center [135, 329] width 87 height 14
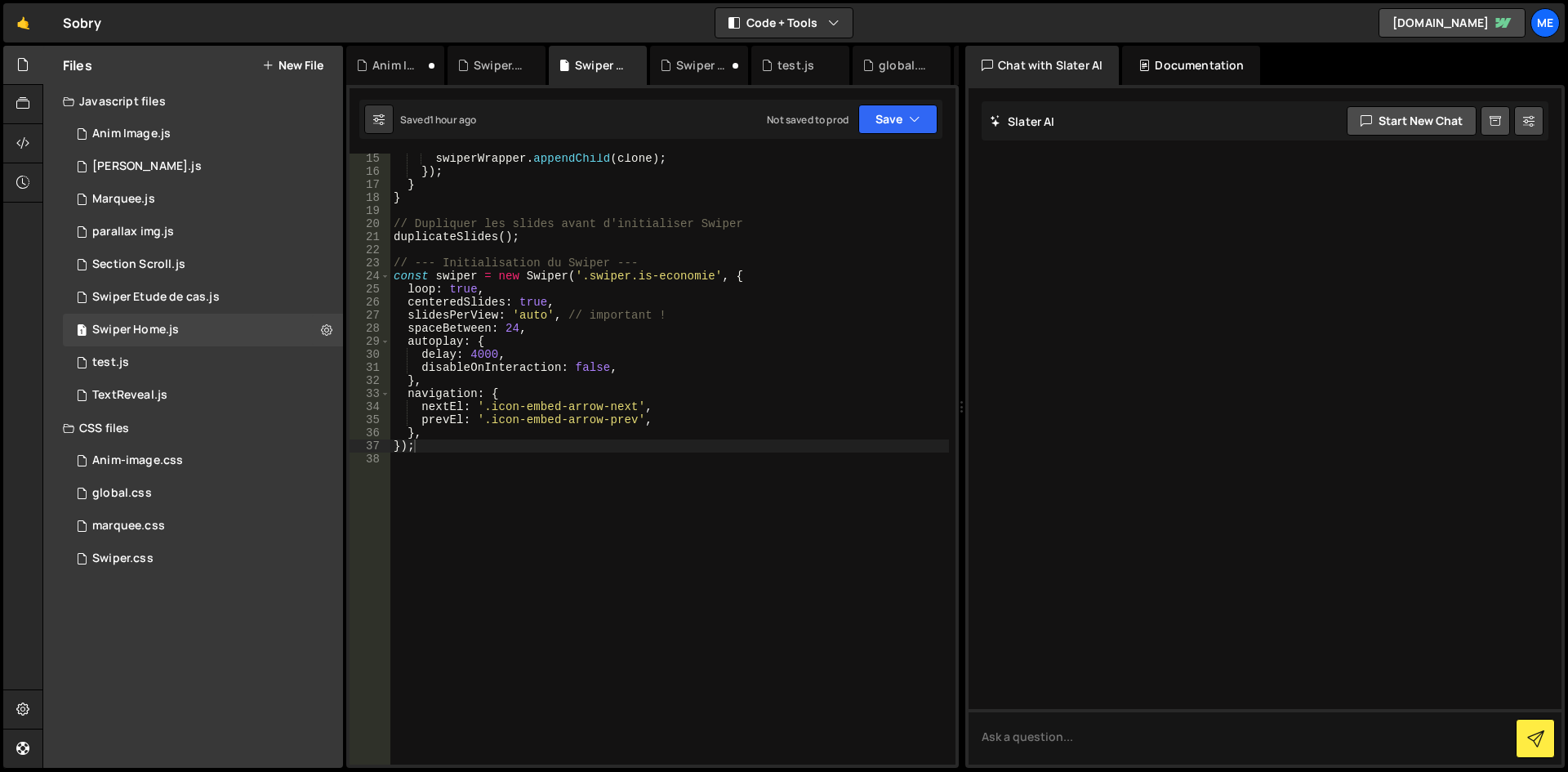
click at [685, 292] on div "swiperWrapper . appendChild ( clone ) ; }) ; } } // Dupliquer les slides avant …" at bounding box center [670, 470] width 559 height 637
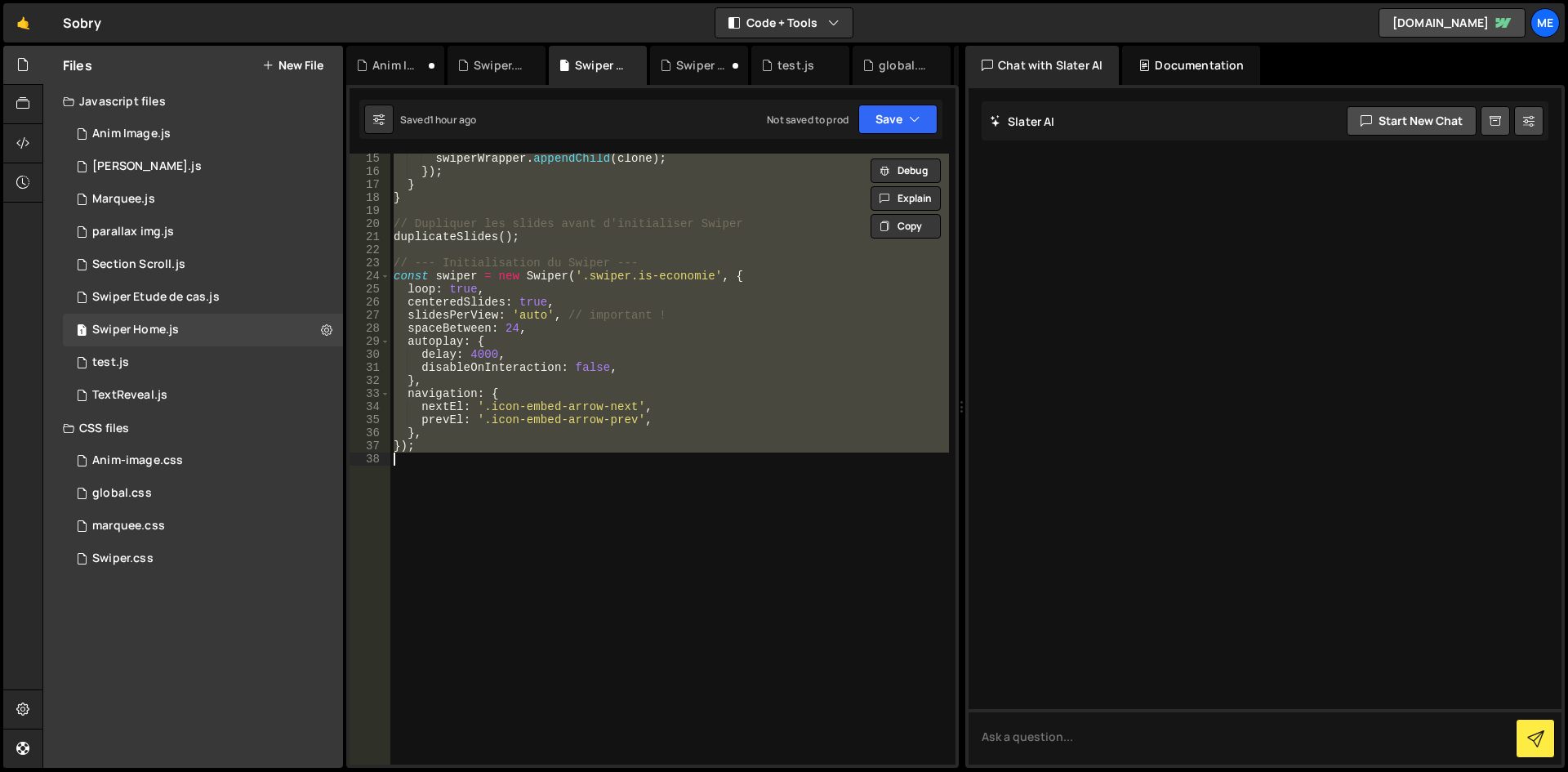
type textarea "// });"
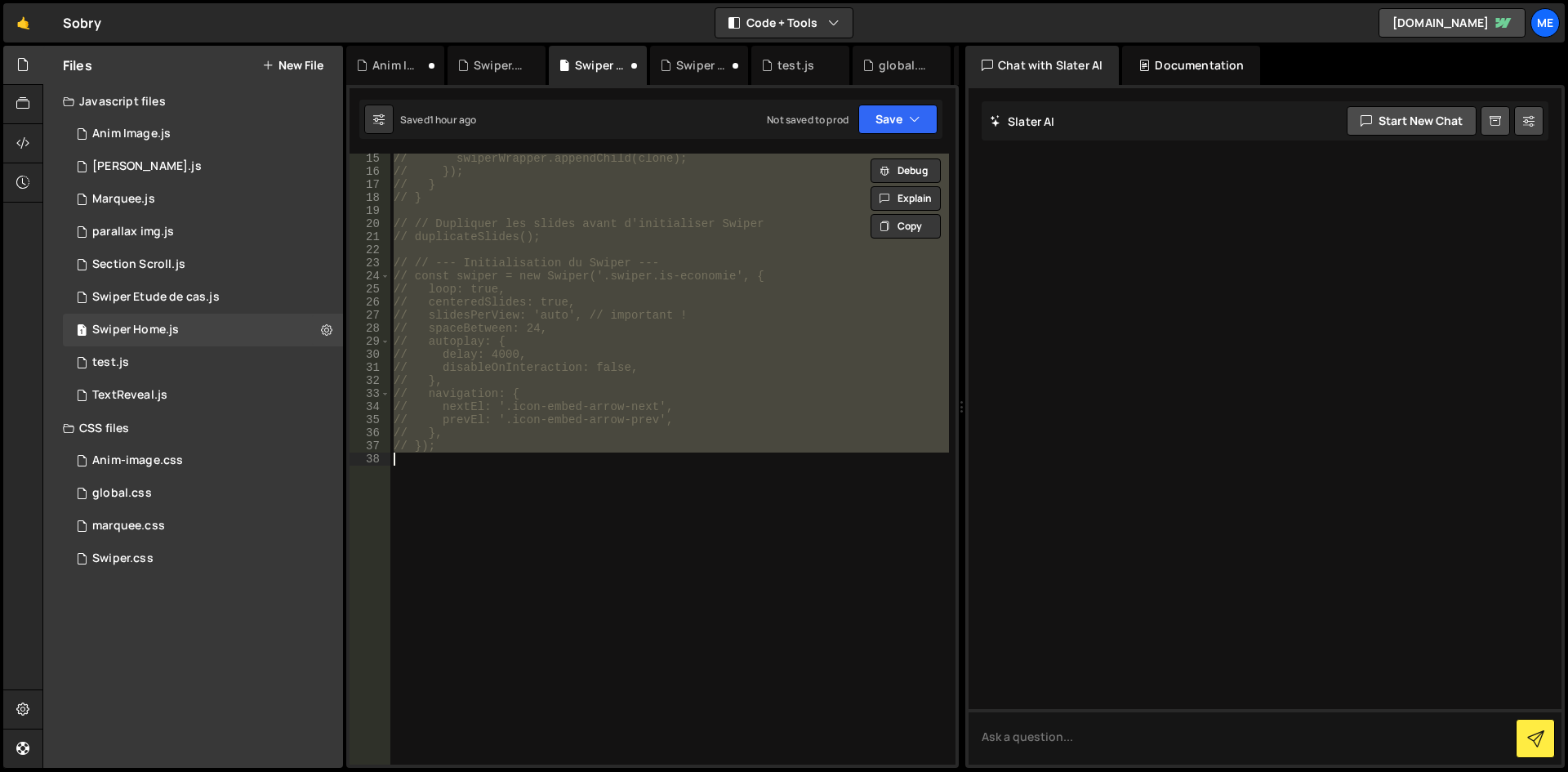
scroll to position [0, 0]
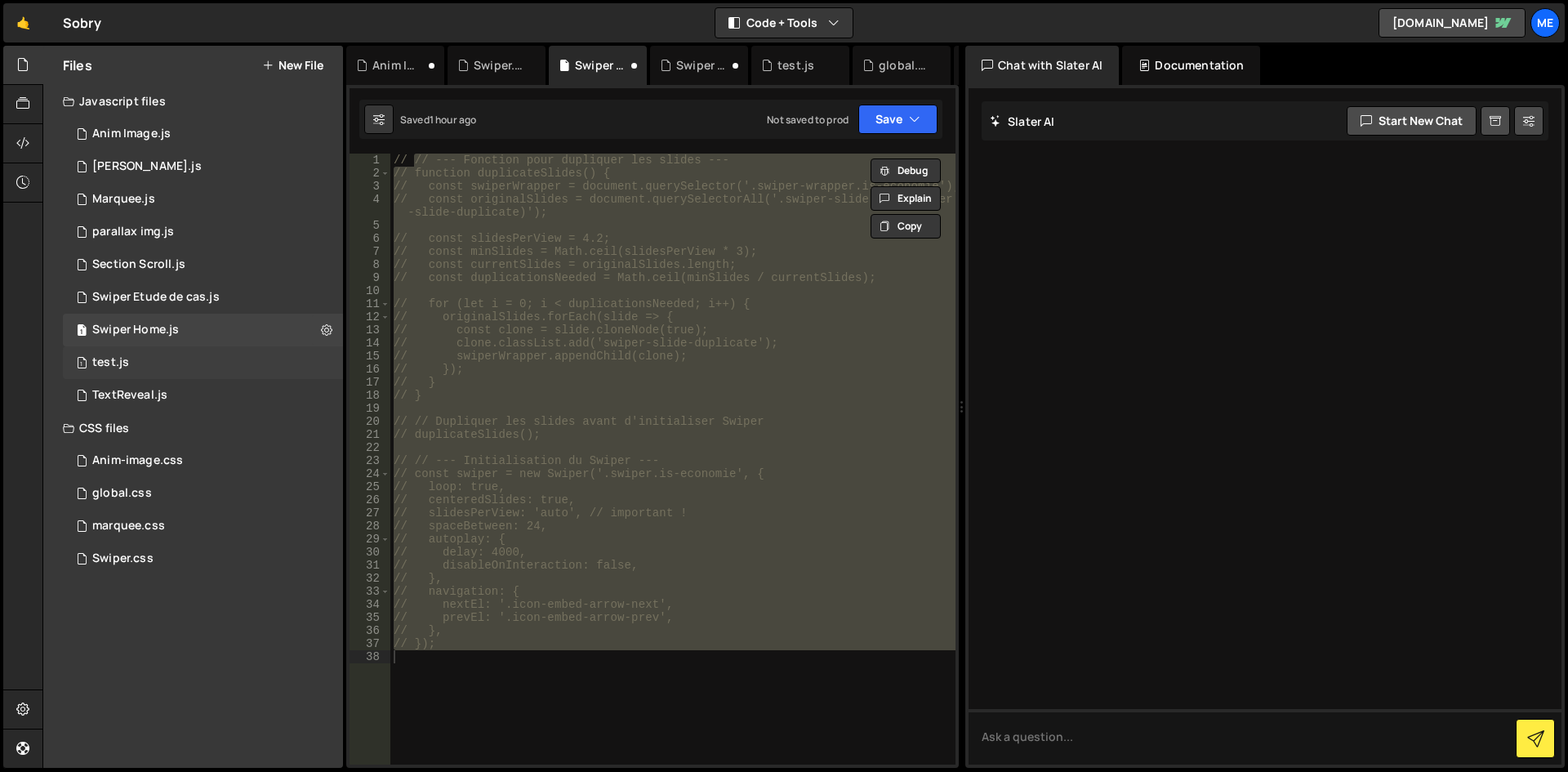
click at [125, 352] on div "1 test.js 0" at bounding box center [203, 362] width 280 height 33
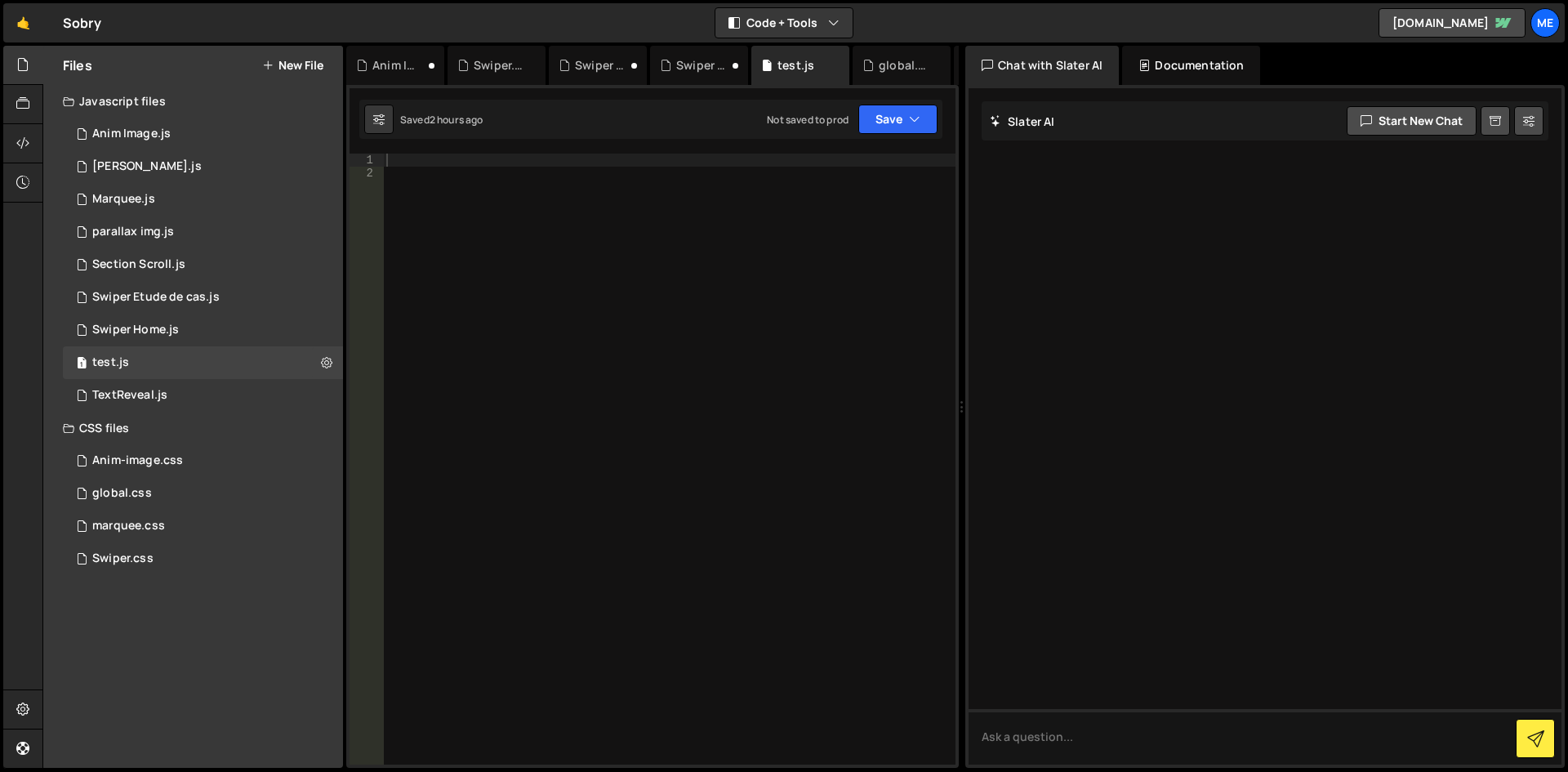
click at [665, 405] on div at bounding box center [670, 472] width 572 height 637
click at [153, 397] on div "TextReveal.js" at bounding box center [129, 394] width 75 height 14
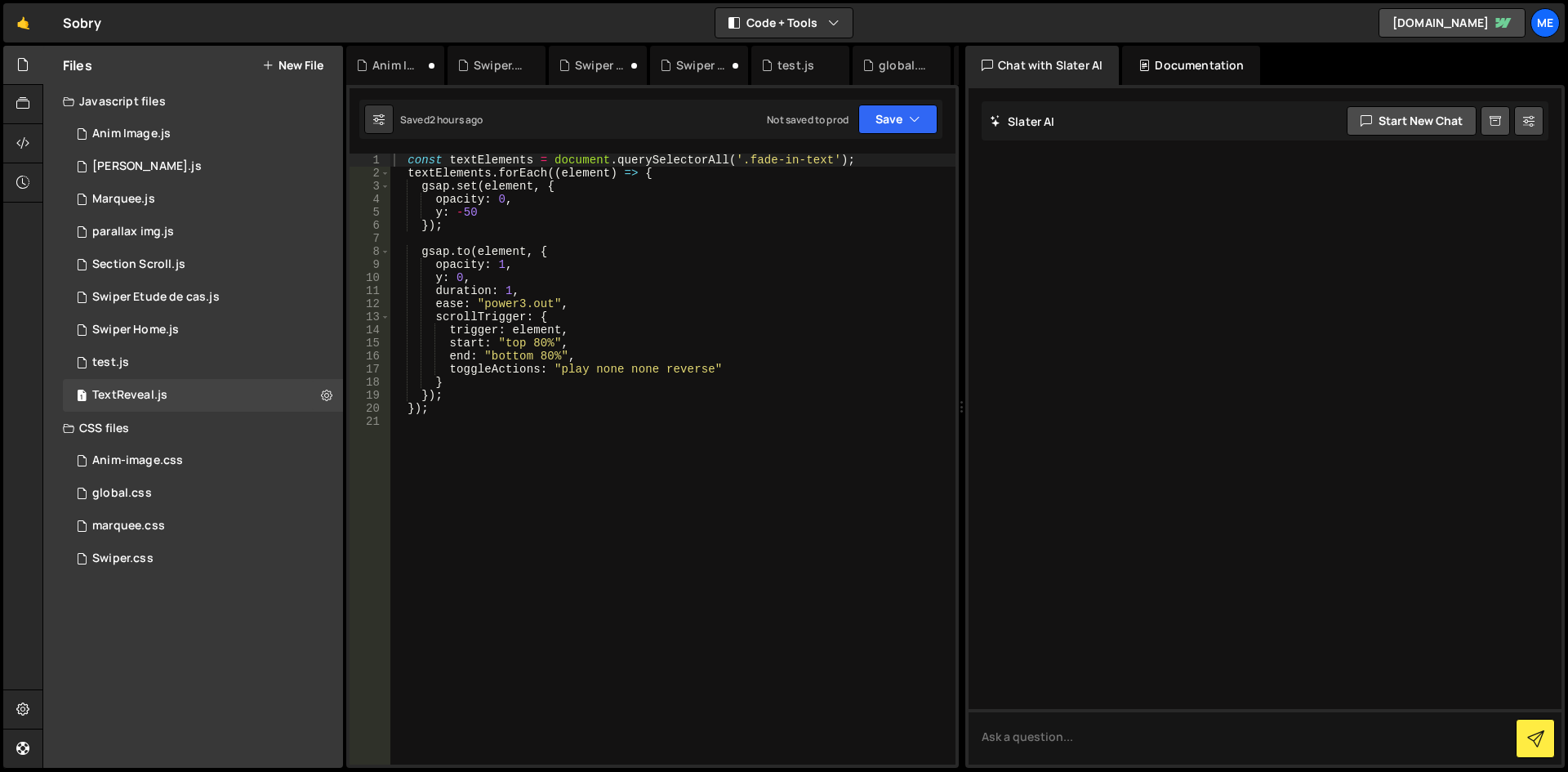
click at [579, 337] on div "const textElements = document . querySelectorAll ( '.fade-in-text' ) ; textElem…" at bounding box center [672, 472] width 565 height 637
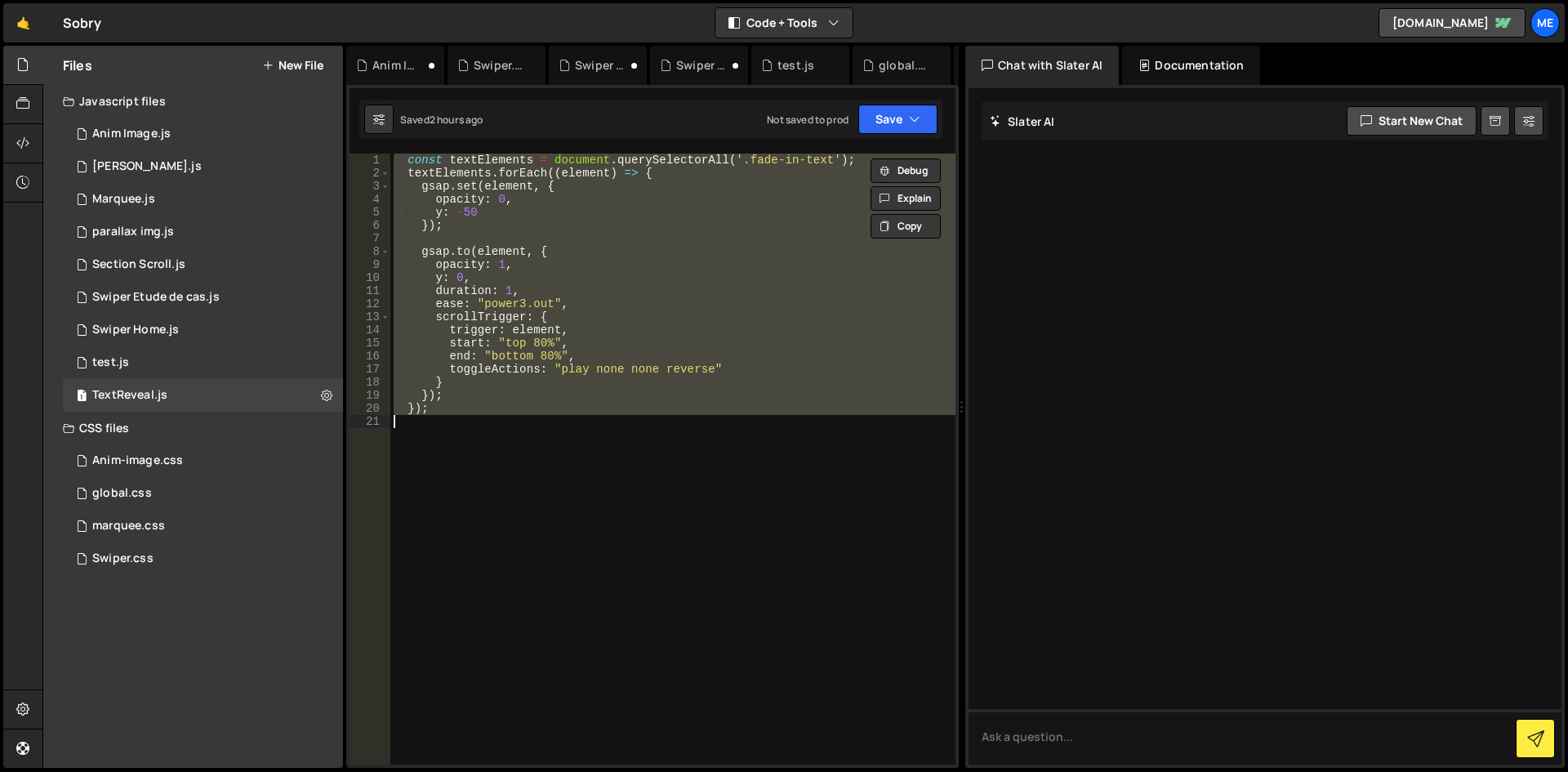
type textarea "// });"
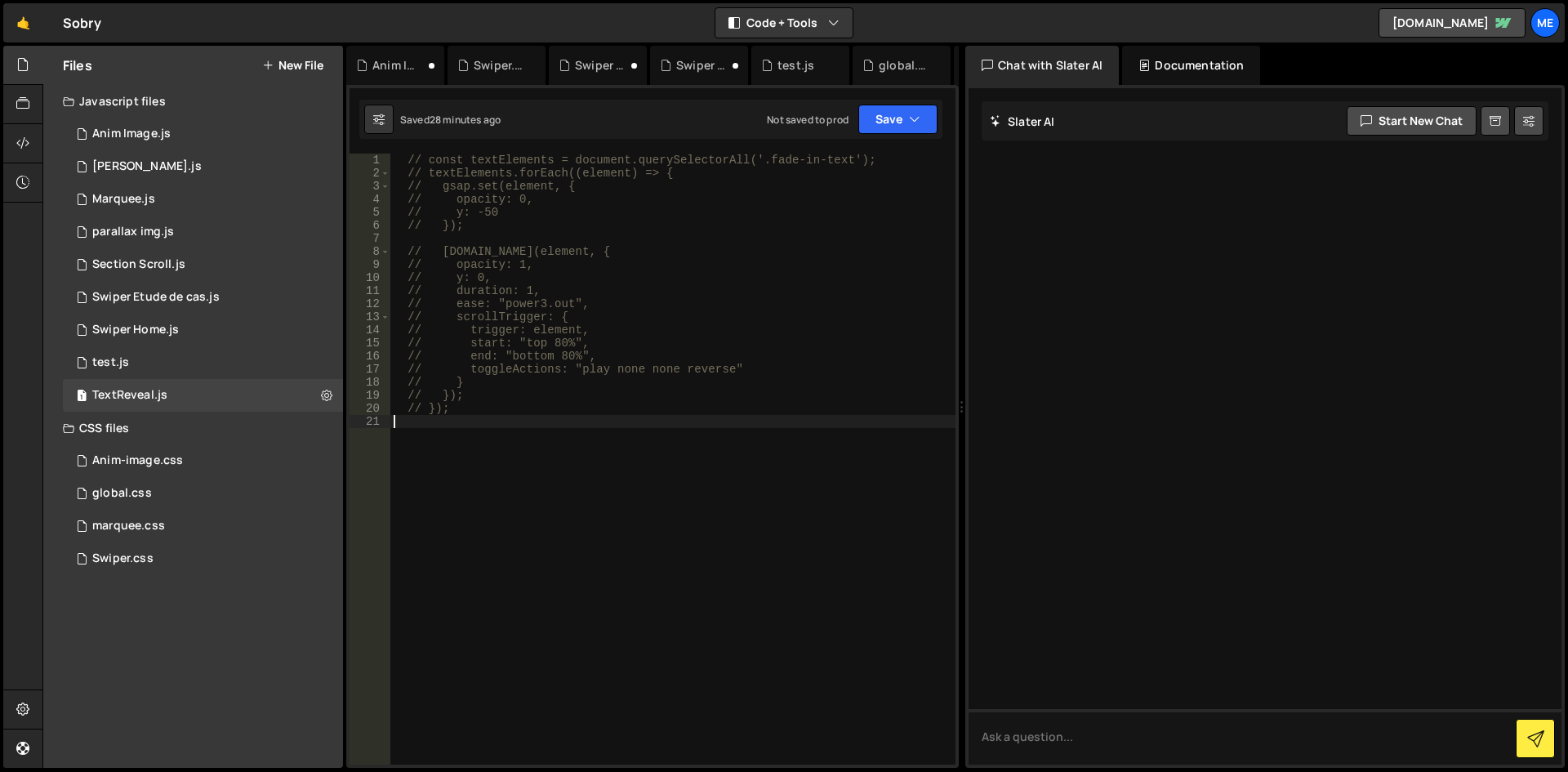
click at [590, 242] on div "// const textElements = document.querySelectorAll('.fade-in-text'); // textElem…" at bounding box center [672, 472] width 565 height 637
